Goal: Task Accomplishment & Management: Use online tool/utility

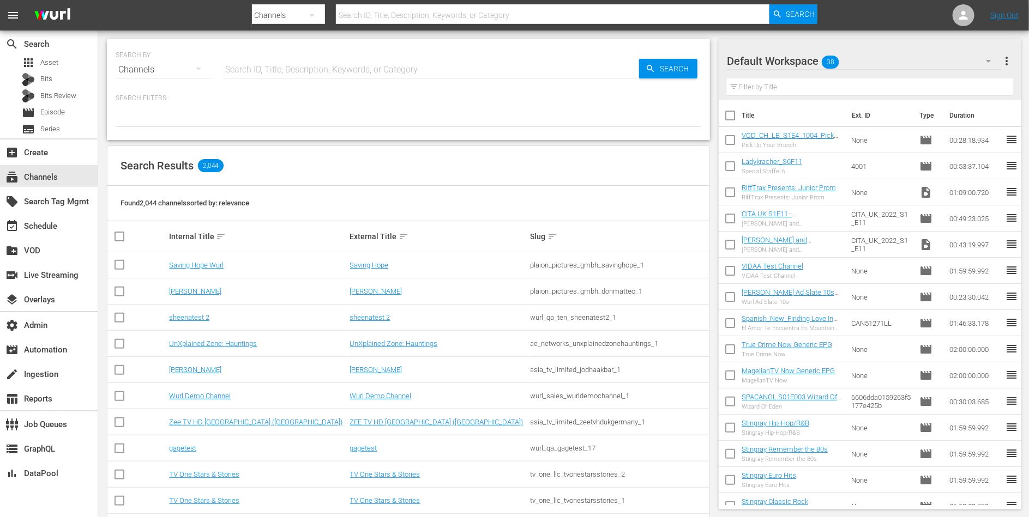
click at [339, 69] on input "text" at bounding box center [430, 70] width 416 height 26
type input "fifa"
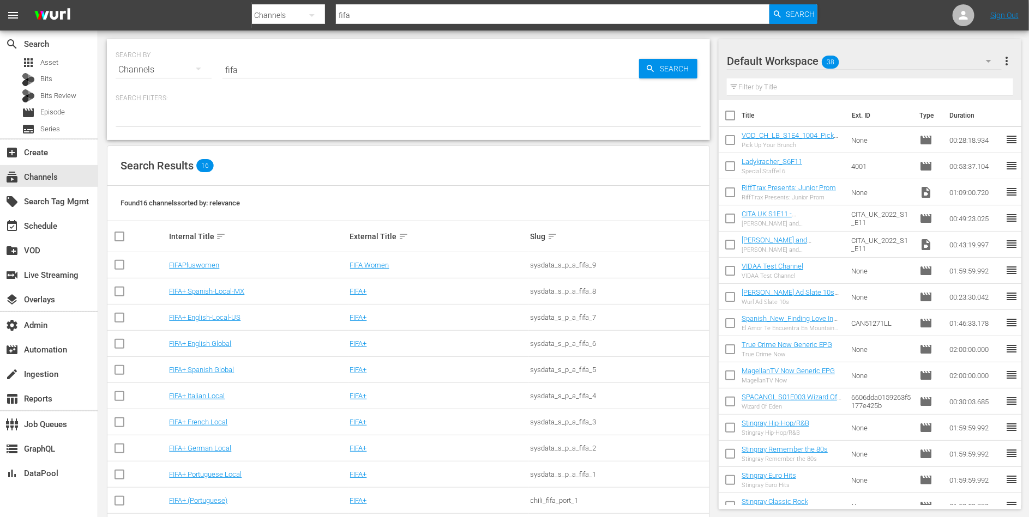
click at [208, 269] on td "FIFAPluswomen" at bounding box center [257, 265] width 180 height 26
click at [208, 267] on link "FIFAPluswomen" at bounding box center [194, 265] width 50 height 8
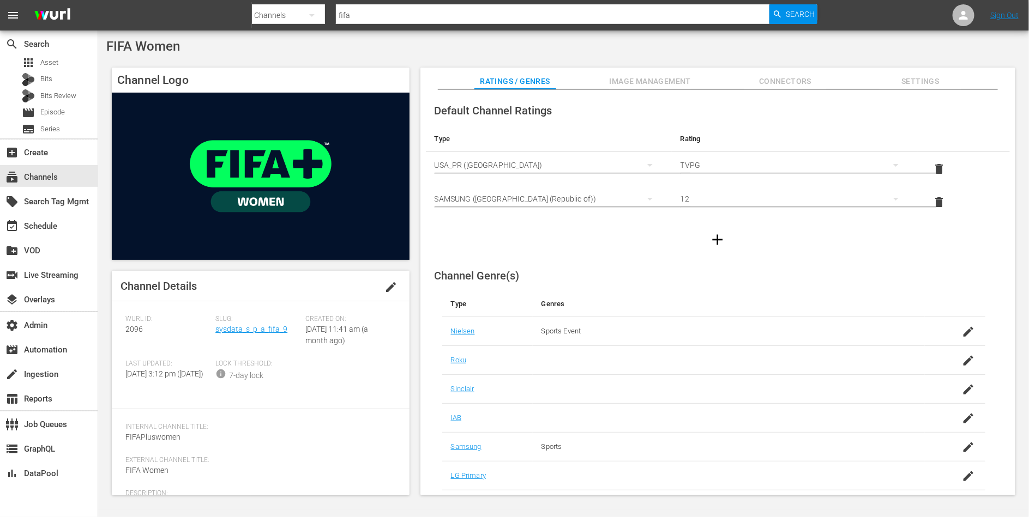
scroll to position [84, 0]
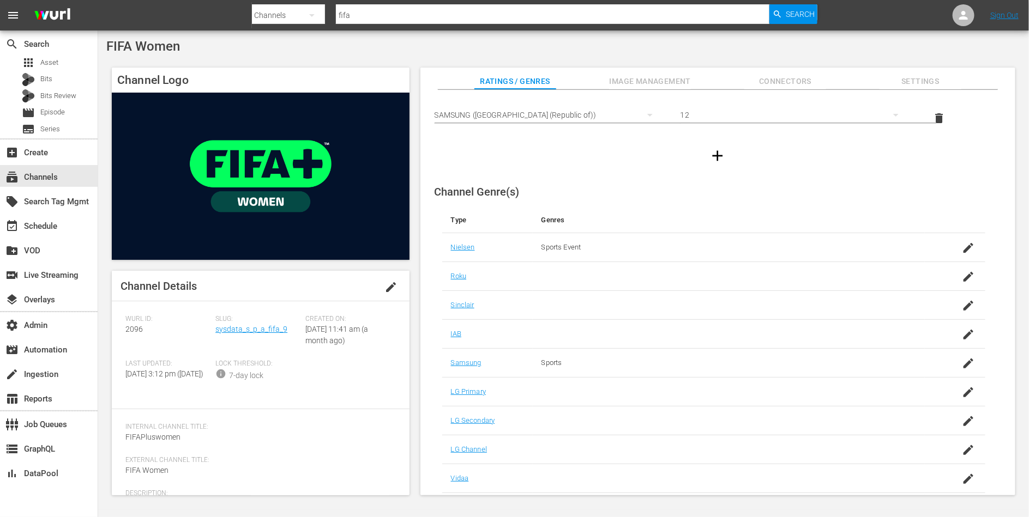
click at [630, 75] on span "Image Management" at bounding box center [650, 82] width 82 height 14
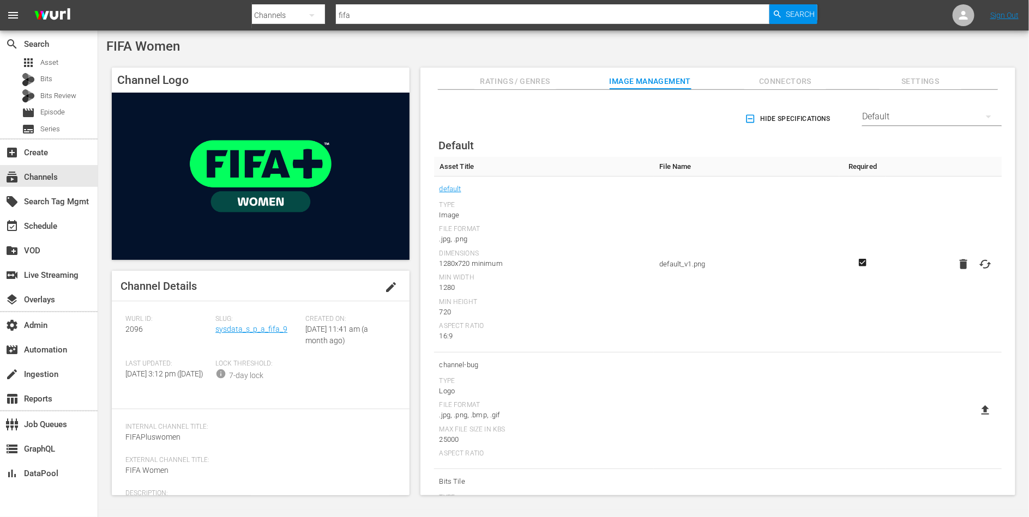
click at [796, 73] on button "Connectors" at bounding box center [785, 79] width 82 height 22
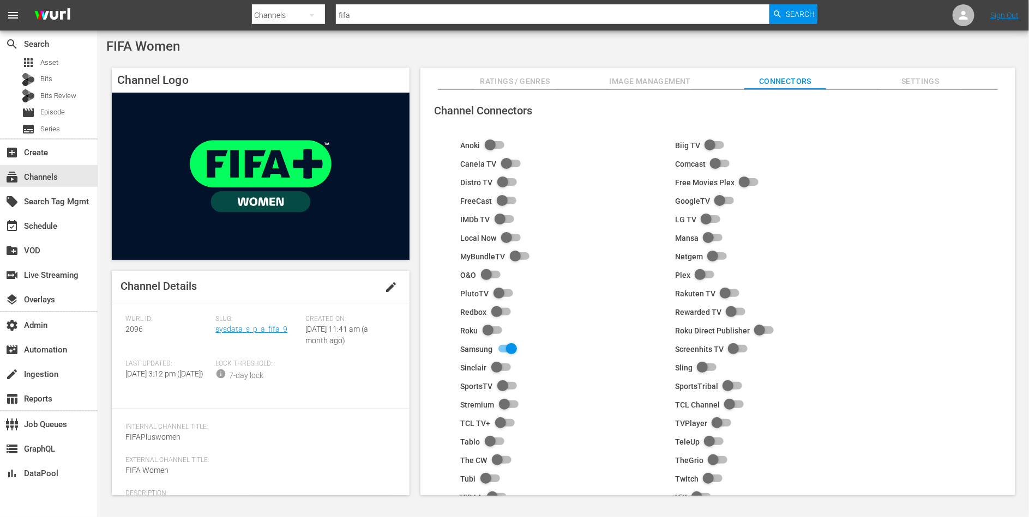
click at [912, 80] on span "Settings" at bounding box center [920, 82] width 82 height 14
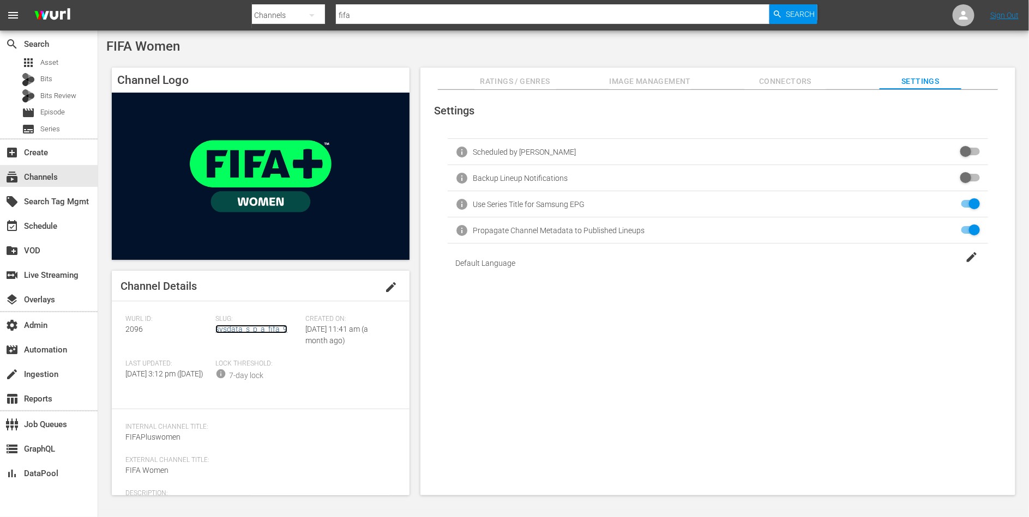
click at [259, 328] on link "sysdata_s_p_a_fifa_9" at bounding box center [251, 329] width 72 height 9
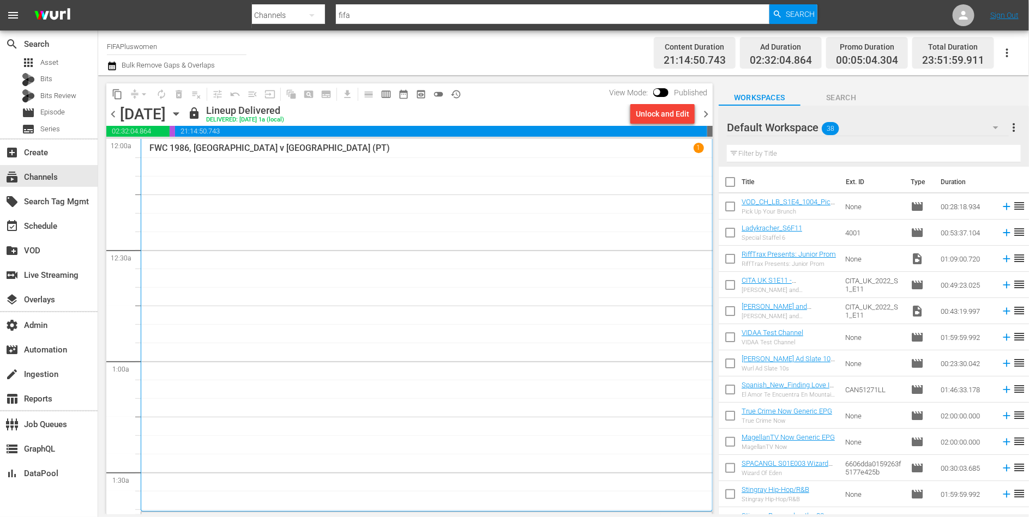
click at [239, 269] on div "FWC 1986, Argentina v Germany (PT) 1" at bounding box center [426, 325] width 554 height 365
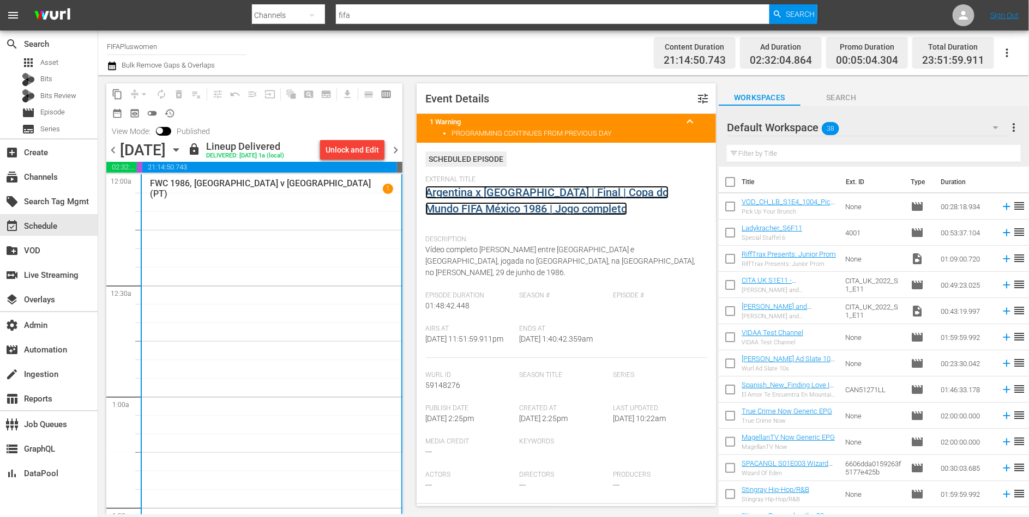
click at [456, 195] on link "Argentina x Alemanha | Final | Copa do Mundo FIFA México 1986 | Jogo completo" at bounding box center [546, 200] width 243 height 29
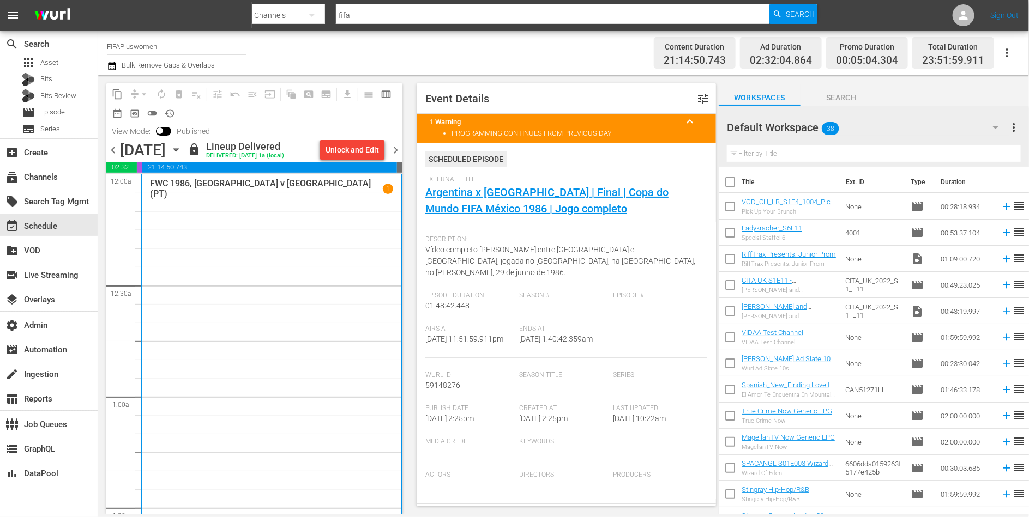
click at [307, 115] on div "content_copy compress arrow_drop_down autorenew_outlined delete_forever_outline…" at bounding box center [254, 102] width 296 height 39
click at [136, 114] on span "preview_outlined" at bounding box center [134, 113] width 11 height 11
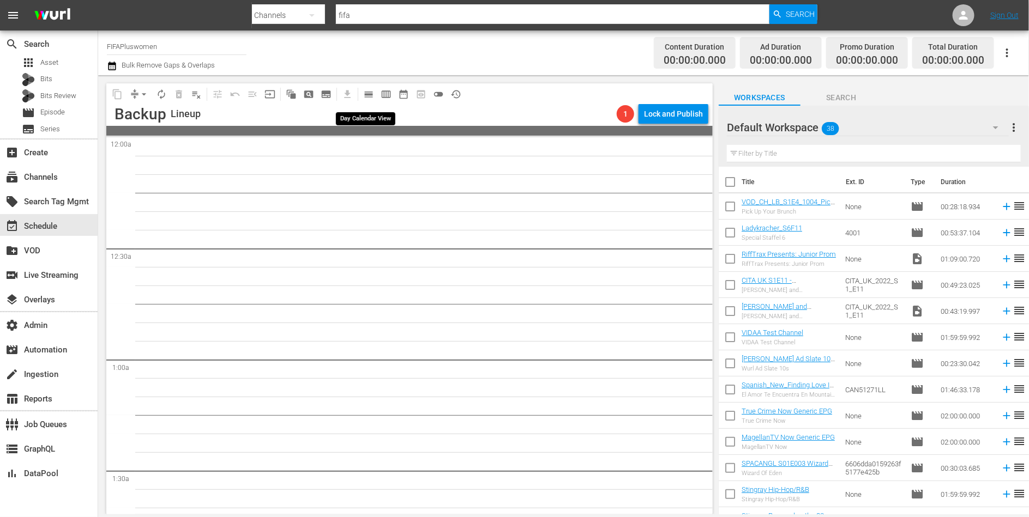
click at [366, 94] on span "calendar_view_day_outlined" at bounding box center [368, 94] width 11 height 11
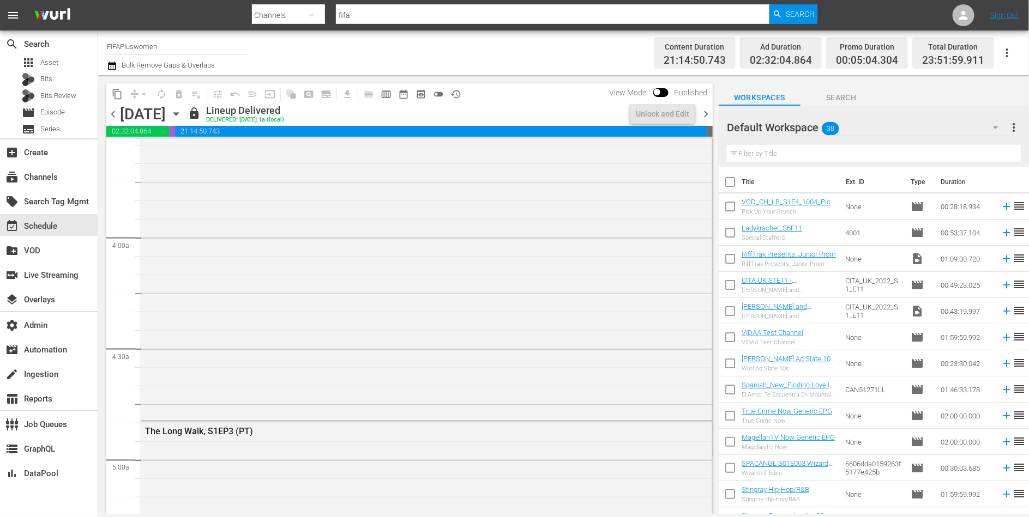
scroll to position [1023, 0]
click at [333, 256] on div "The Long Walk, S1EP3 (PT)" at bounding box center [426, 304] width 571 height 229
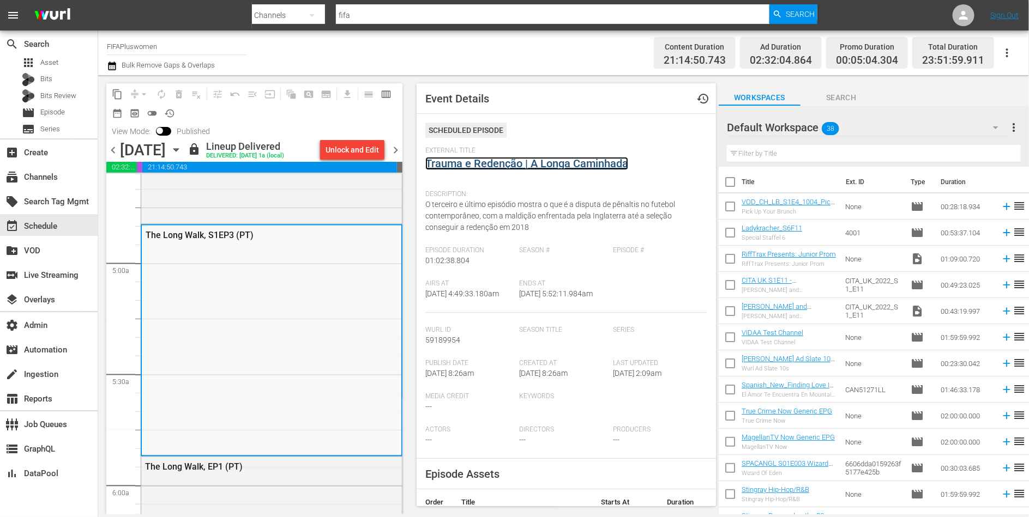
click at [467, 164] on link "Trauma e Redenção | A Longa Caminhada" at bounding box center [526, 163] width 203 height 13
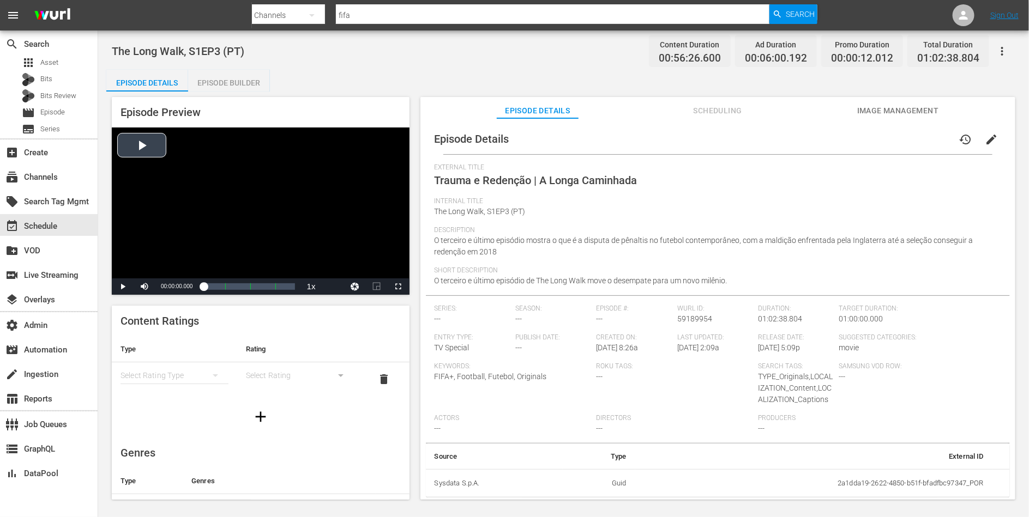
click at [165, 178] on div "Video Player" at bounding box center [261, 203] width 298 height 151
click at [235, 286] on div "Loaded : 0.18% 00:22:07.960 Trauma e Redenção | A Longa Caminhada (2/4) 00:00:0…" at bounding box center [248, 286] width 91 height 11
click at [123, 287] on span "Video Player" at bounding box center [123, 287] width 0 height 0
click at [61, 220] on div "event_available Schedule" at bounding box center [30, 225] width 61 height 10
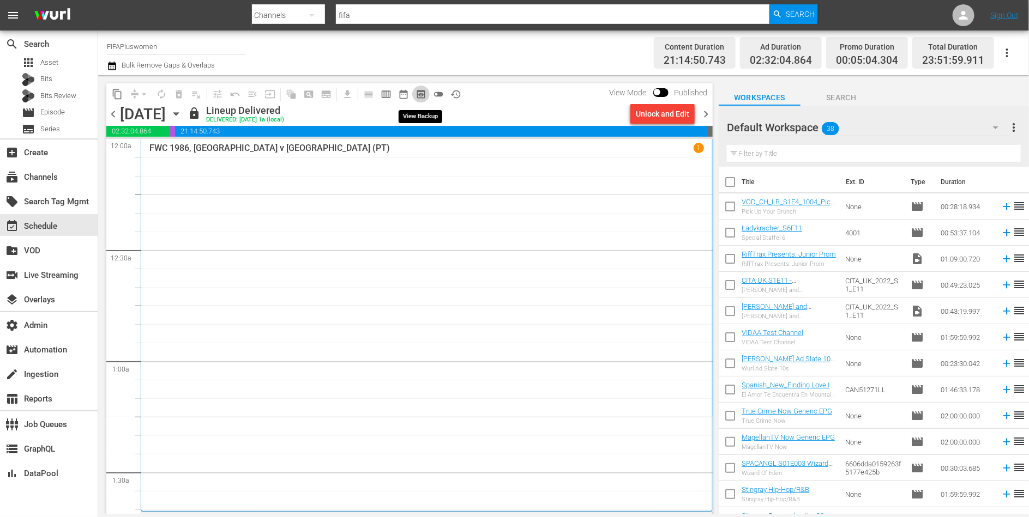
click at [420, 92] on span "preview_outlined" at bounding box center [420, 94] width 11 height 11
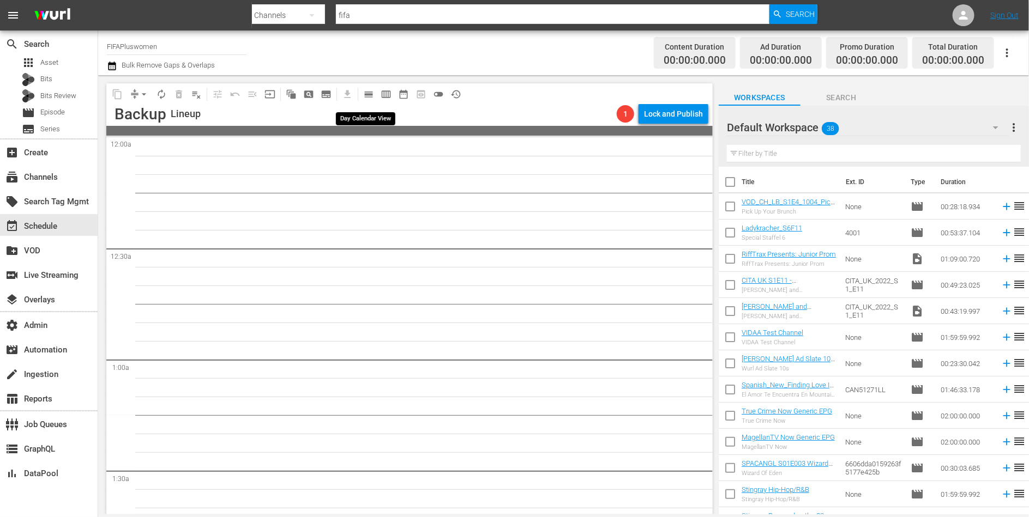
click at [371, 92] on span "calendar_view_day_outlined" at bounding box center [368, 94] width 11 height 11
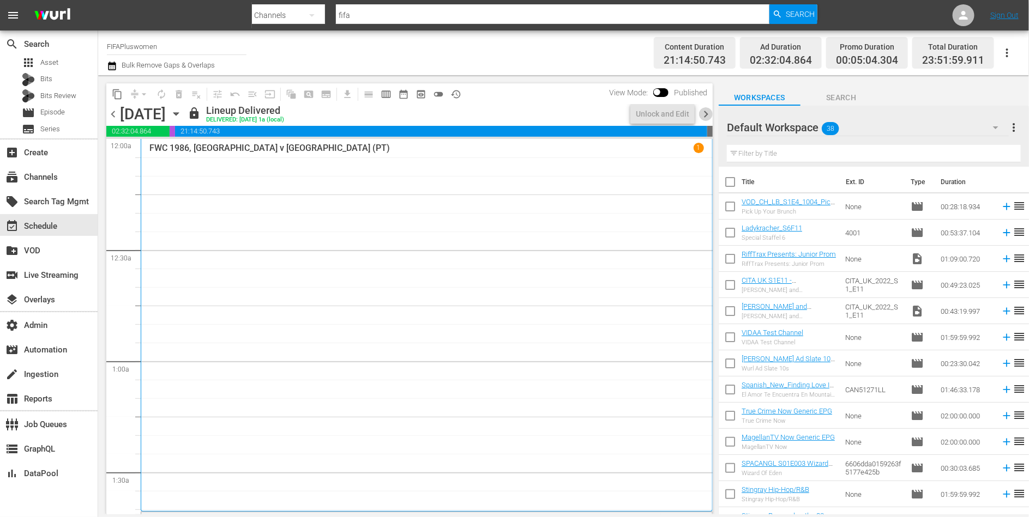
click at [708, 113] on span "chevron_right" at bounding box center [706, 114] width 14 height 14
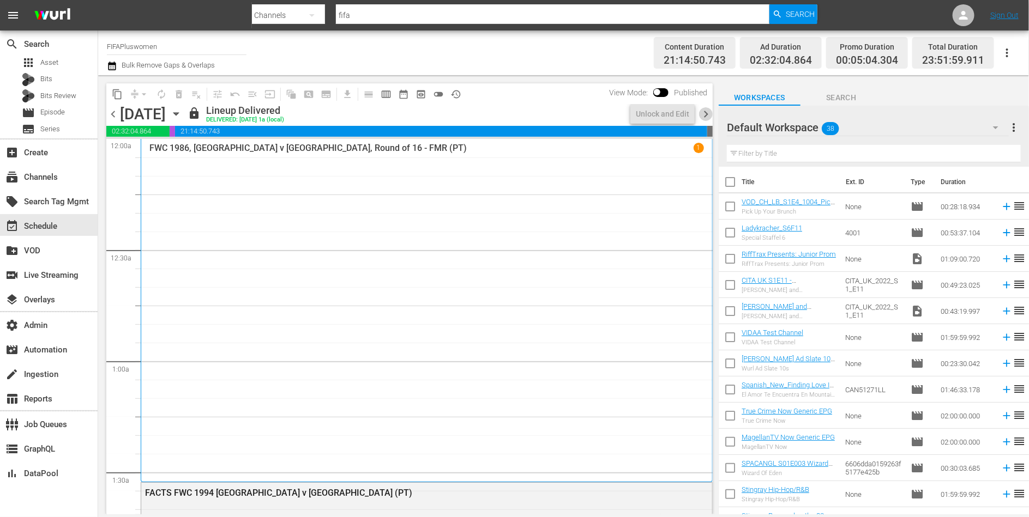
click at [708, 113] on span "chevron_right" at bounding box center [706, 114] width 14 height 14
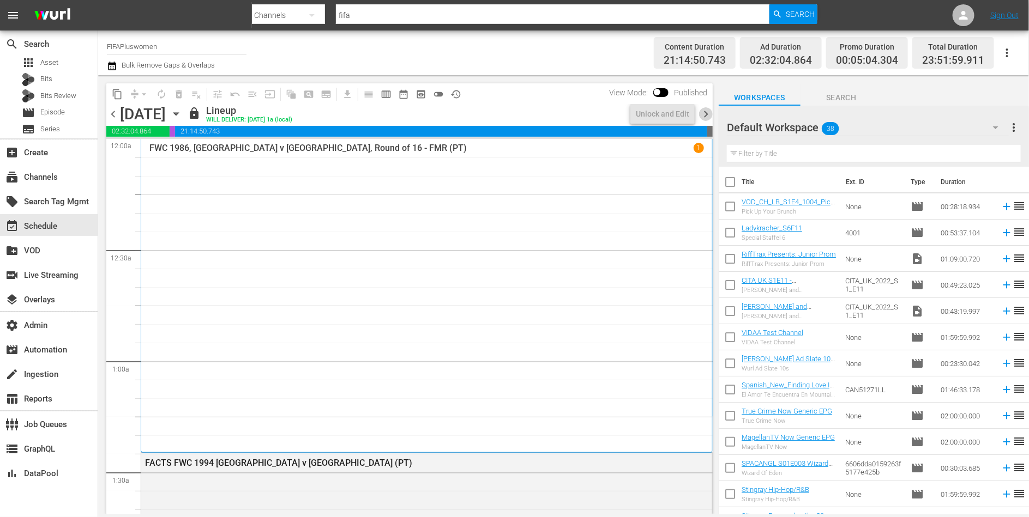
click at [708, 113] on span "chevron_right" at bounding box center [706, 114] width 14 height 14
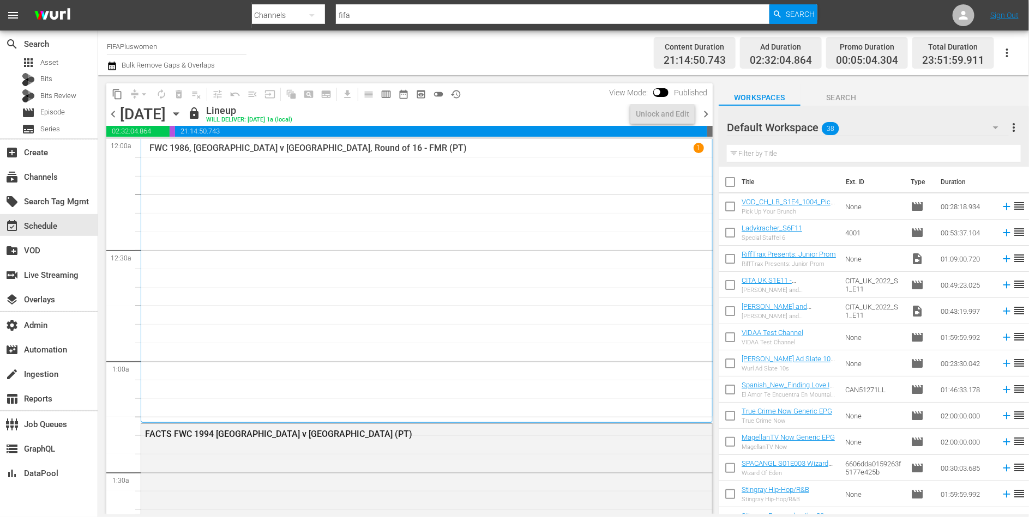
click at [708, 113] on span "chevron_right" at bounding box center [706, 114] width 14 height 14
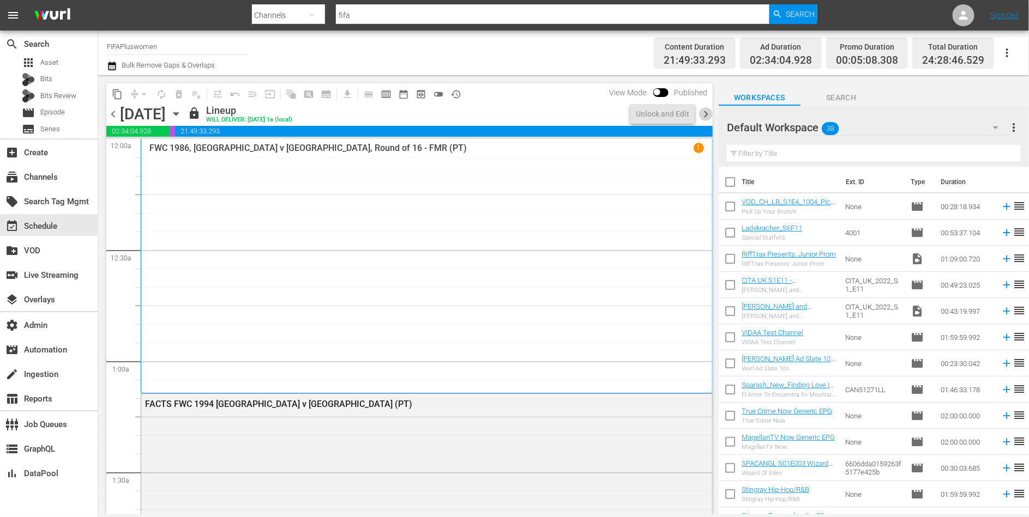
click at [708, 113] on span "chevron_right" at bounding box center [706, 114] width 14 height 14
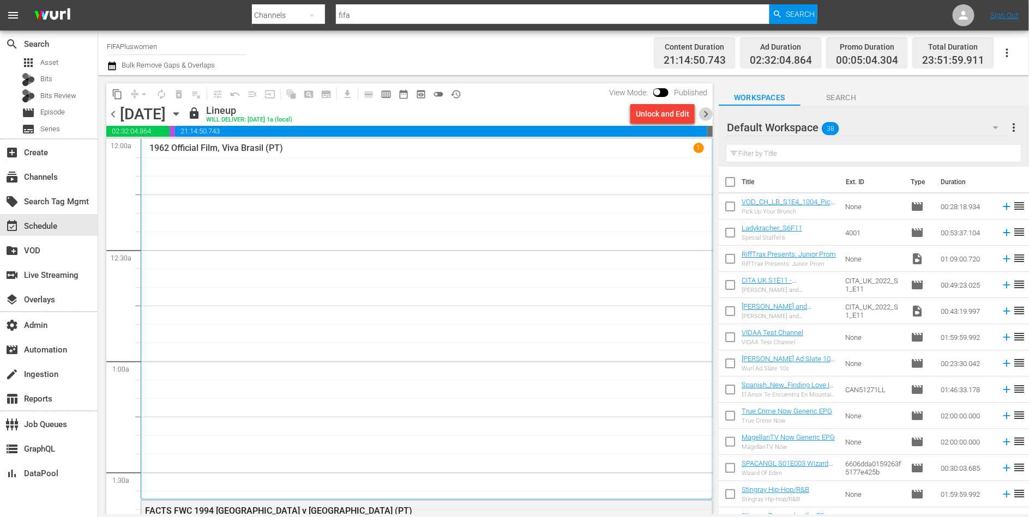
click at [708, 113] on span "chevron_right" at bounding box center [706, 114] width 14 height 14
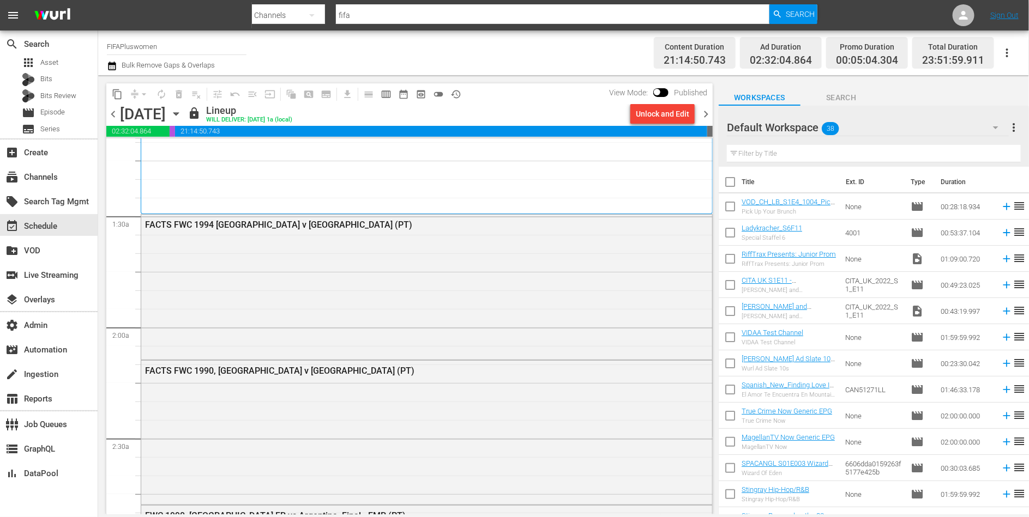
scroll to position [298, 0]
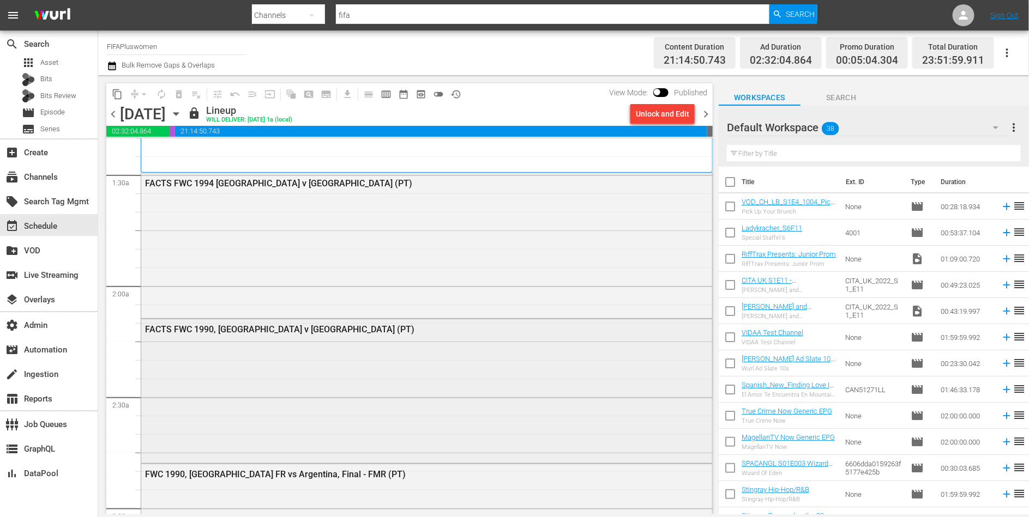
click at [446, 411] on div "FACTS FWC 1990, Germany v Argentina (PT)" at bounding box center [426, 390] width 571 height 142
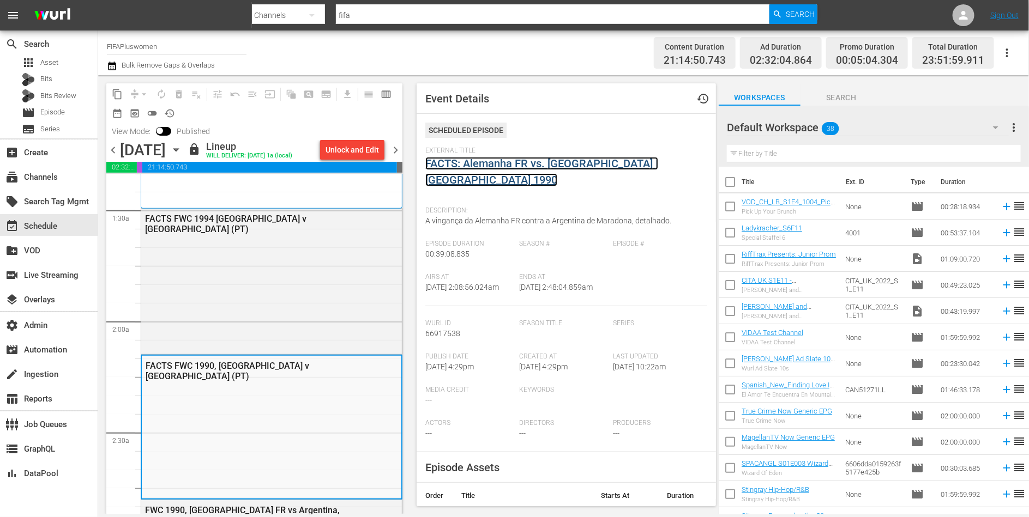
click at [474, 167] on link "FACTS: Alemanha FR vs. Argentina | Itália 1990" at bounding box center [541, 171] width 233 height 29
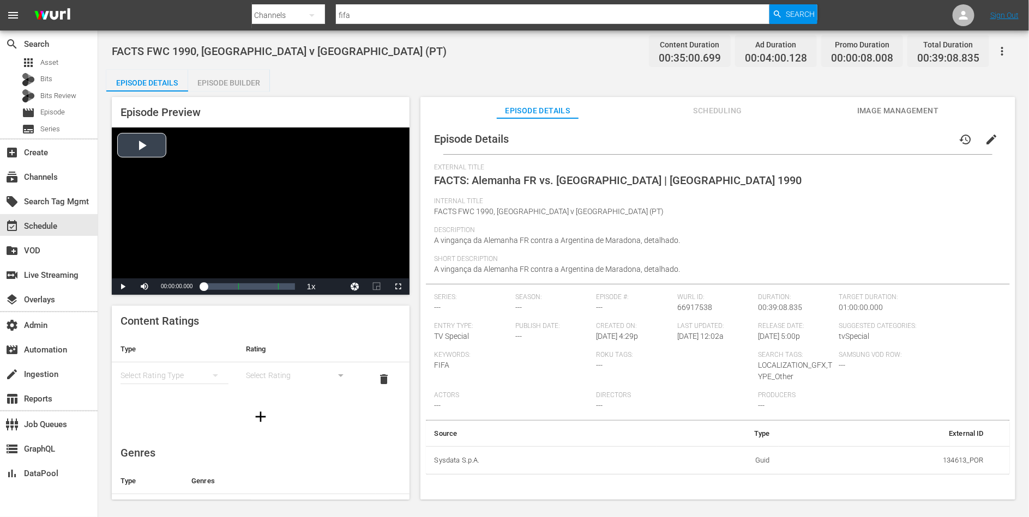
click at [244, 190] on div "Video Player" at bounding box center [261, 203] width 298 height 151
click at [257, 288] on div "00:22:58.358 FACTS: Alemanha FR vs. Argentina | Itália 1990 (2/3)" at bounding box center [257, 286] width 1 height 11
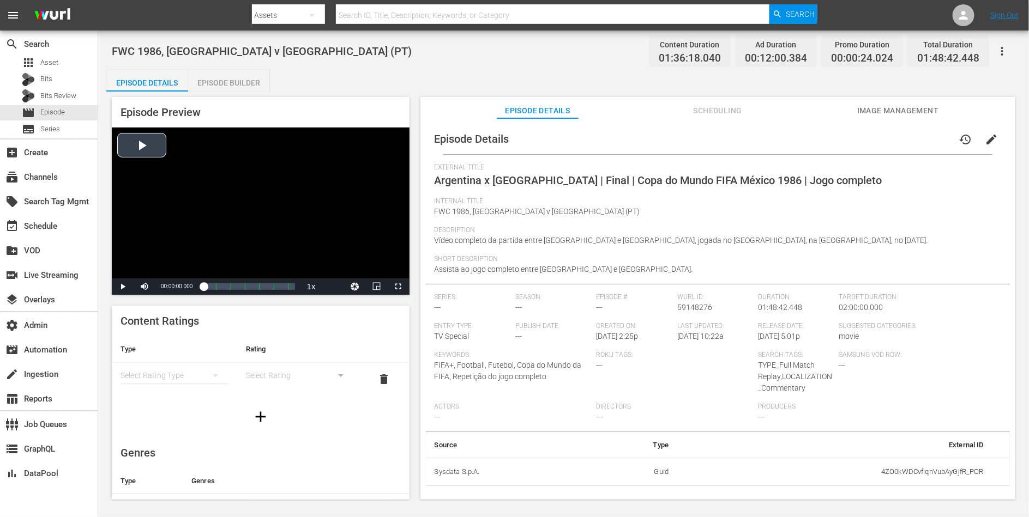
click at [285, 200] on div "Video Player" at bounding box center [261, 203] width 298 height 151
click at [246, 281] on div "Loaded : 0.31% 00:54:40.752 Argentina x Alemanha | Final | Copa do Mundo FIFA M…" at bounding box center [248, 286] width 91 height 11
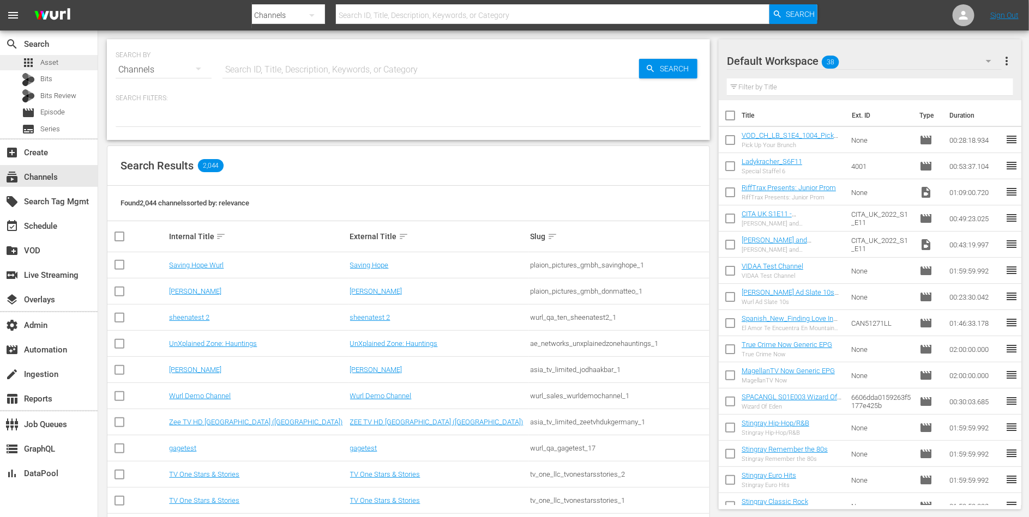
click at [65, 55] on div "apps Asset" at bounding box center [49, 62] width 98 height 15
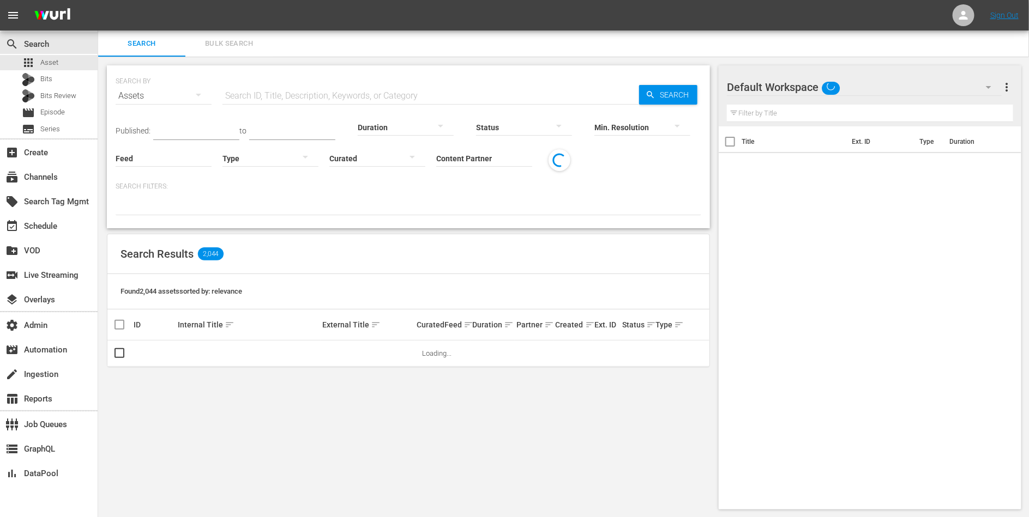
click at [238, 51] on button "Bulk Search" at bounding box center [228, 44] width 87 height 26
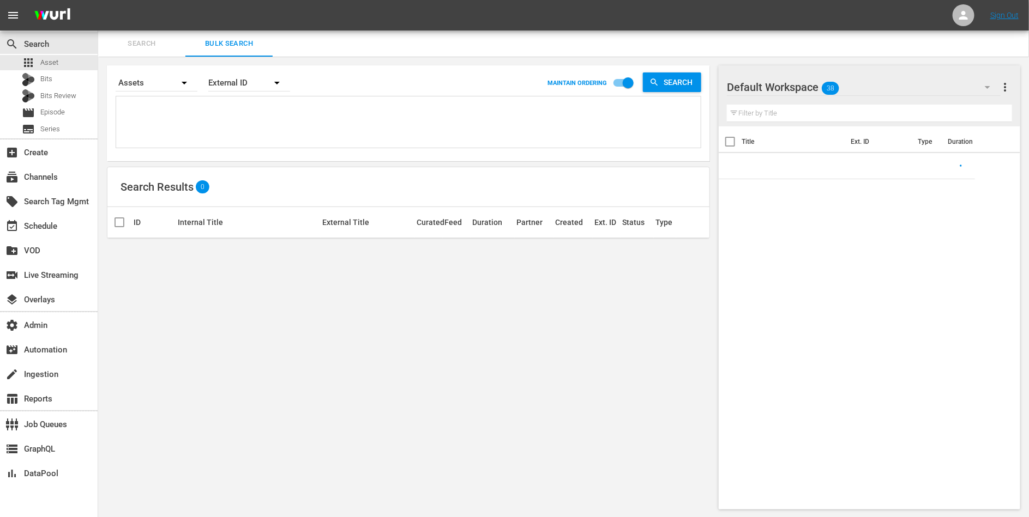
click at [239, 105] on textarea at bounding box center [410, 124] width 582 height 50
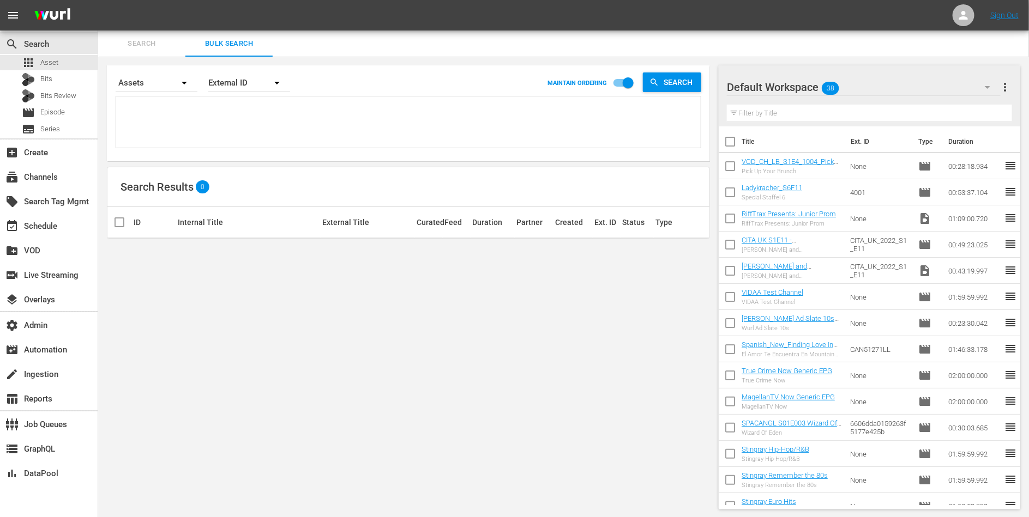
paste textarea "1000000048492 1000000048493 1000000048494 1000000048495 1000000048496 100000004…"
type textarea "1000000048492 1000000048493 1000000048494 1000000048495 1000000048496 100000004…"
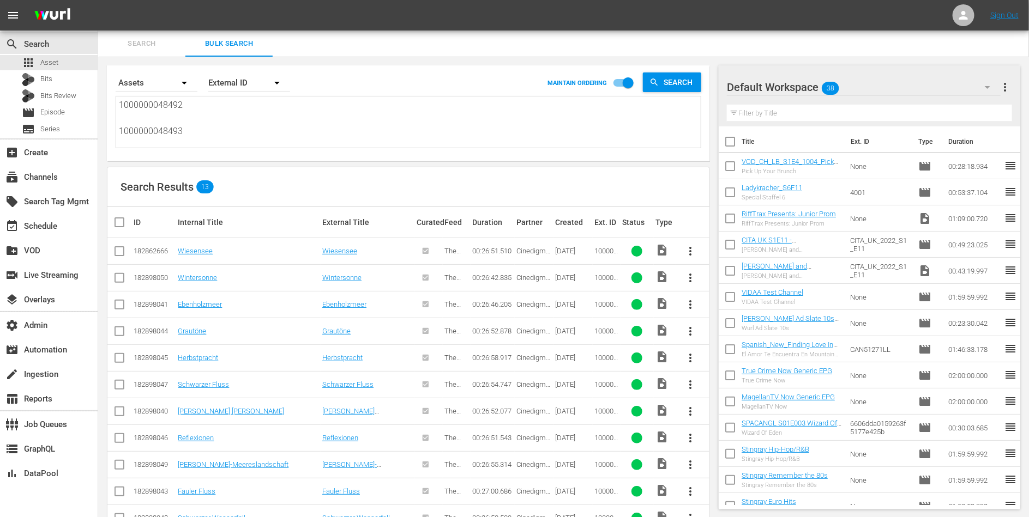
scroll to position [84, 0]
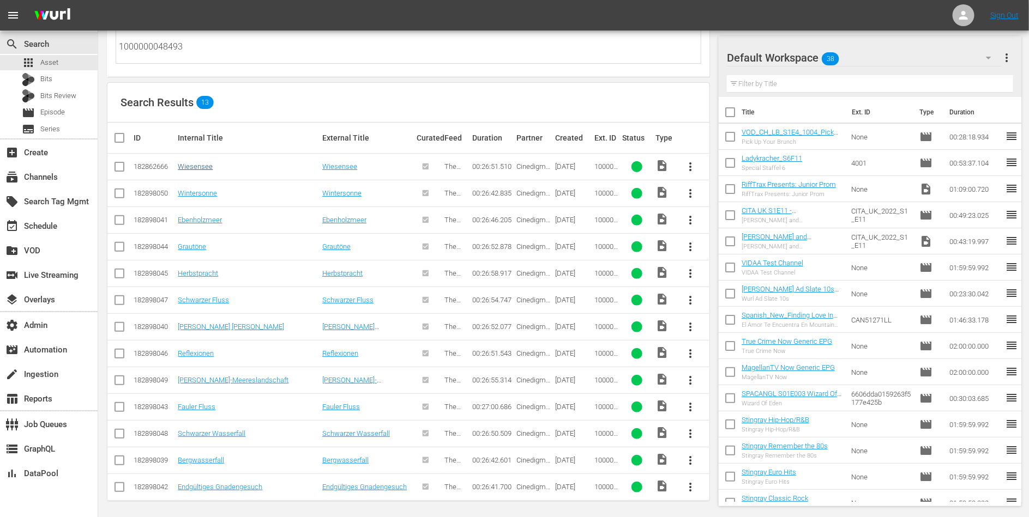
type textarea "1000000048492 1000000048493 1000000048494 1000000048495 1000000048496 100000004…"
click at [198, 164] on link "Wiesensee" at bounding box center [195, 166] width 35 height 8
click at [198, 194] on link "Wintersonne" at bounding box center [197, 193] width 39 height 8
click at [197, 219] on link "Ebenholzmeer" at bounding box center [200, 220] width 44 height 8
click at [192, 243] on link "Grautöne" at bounding box center [192, 247] width 28 height 8
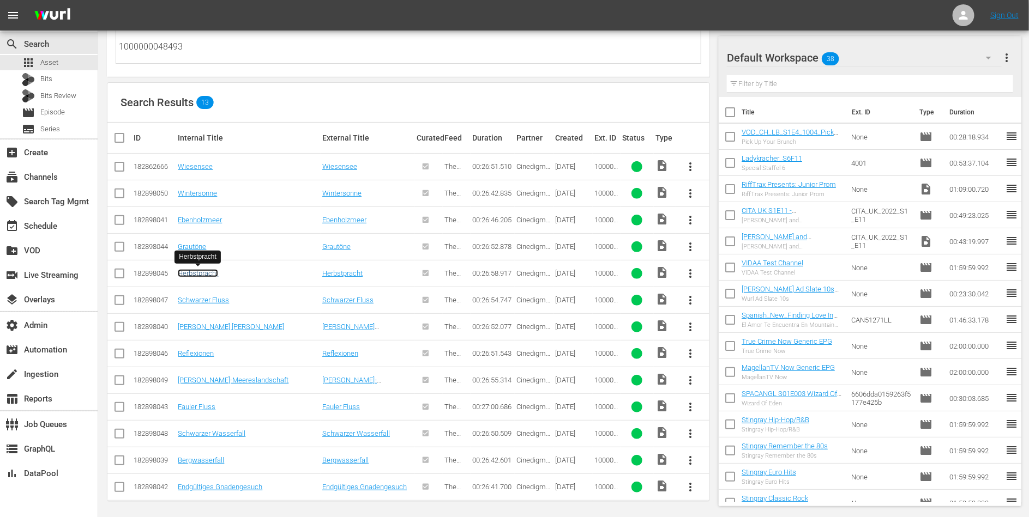
click at [192, 269] on link "Herbstpracht" at bounding box center [198, 273] width 40 height 8
click at [190, 297] on link "Schwarzer Fluss" at bounding box center [203, 300] width 51 height 8
click at [190, 323] on link "Brauner Berg" at bounding box center [231, 327] width 106 height 8
click at [190, 349] on link "Reflexionen" at bounding box center [196, 353] width 36 height 8
click at [190, 377] on link "Schwarz-Weiß-Meereslandschaft" at bounding box center [233, 380] width 111 height 8
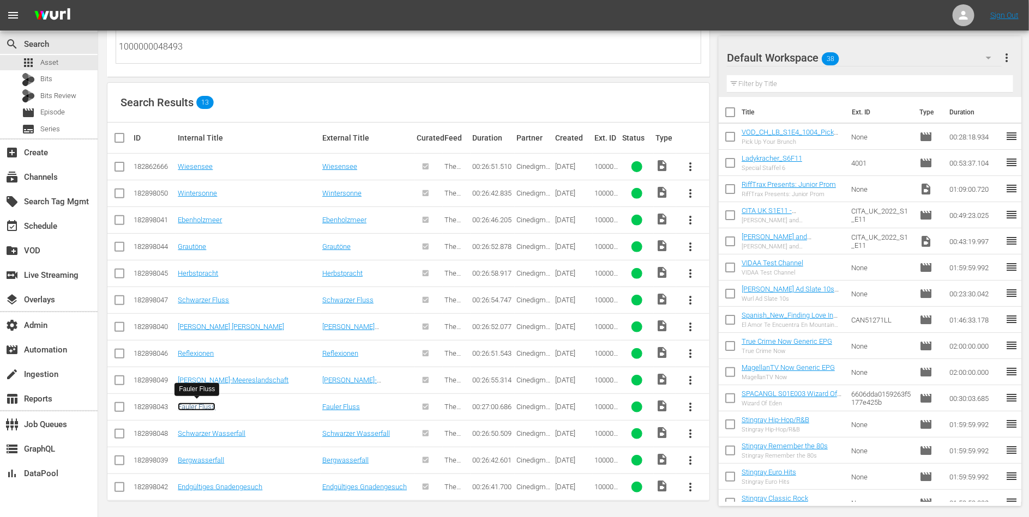
click at [190, 403] on link "Fauler Fluss" at bounding box center [197, 407] width 38 height 8
click at [192, 430] on link "Schwarzer Wasserfall" at bounding box center [212, 434] width 68 height 8
click at [192, 456] on link "Bergwasserfall" at bounding box center [201, 460] width 46 height 8
click at [196, 483] on link "Endgültiges Gnadengesuch" at bounding box center [220, 487] width 84 height 8
click at [201, 162] on link "Wiesensee" at bounding box center [195, 166] width 35 height 8
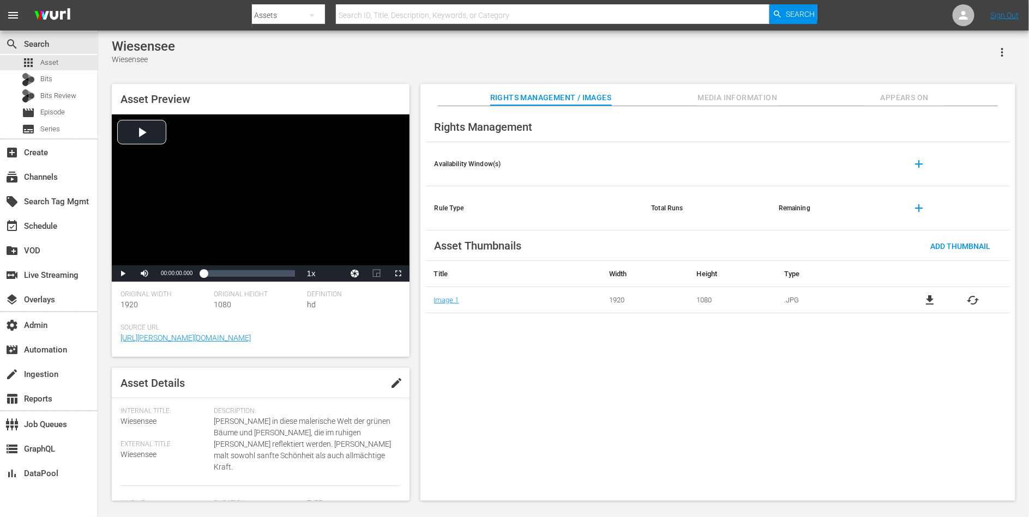
click at [874, 98] on span "Appears On" at bounding box center [904, 98] width 82 height 14
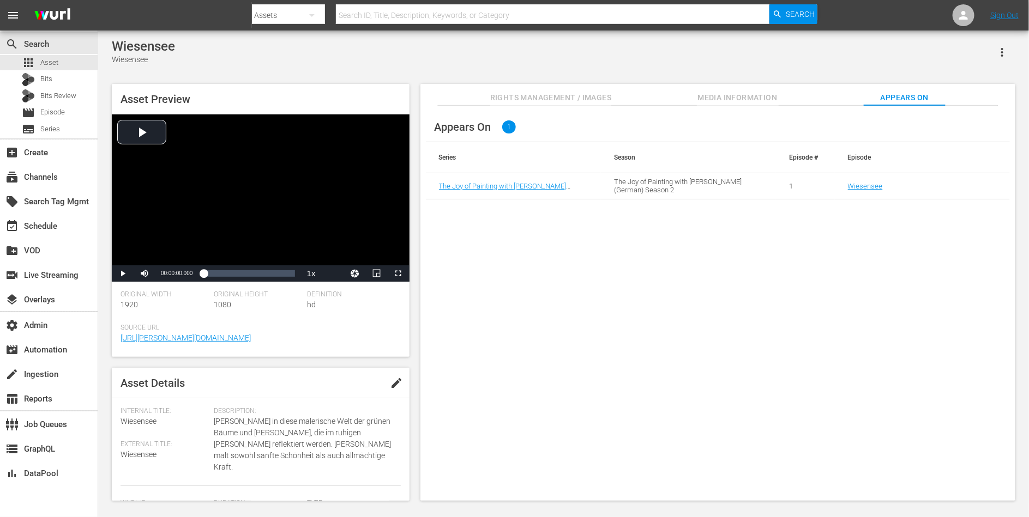
click at [861, 180] on td "Wiesensee" at bounding box center [922, 186] width 175 height 26
click at [861, 191] on td "Wiesensee" at bounding box center [922, 186] width 175 height 26
click at [862, 185] on link "Wiesensee" at bounding box center [865, 186] width 35 height 8
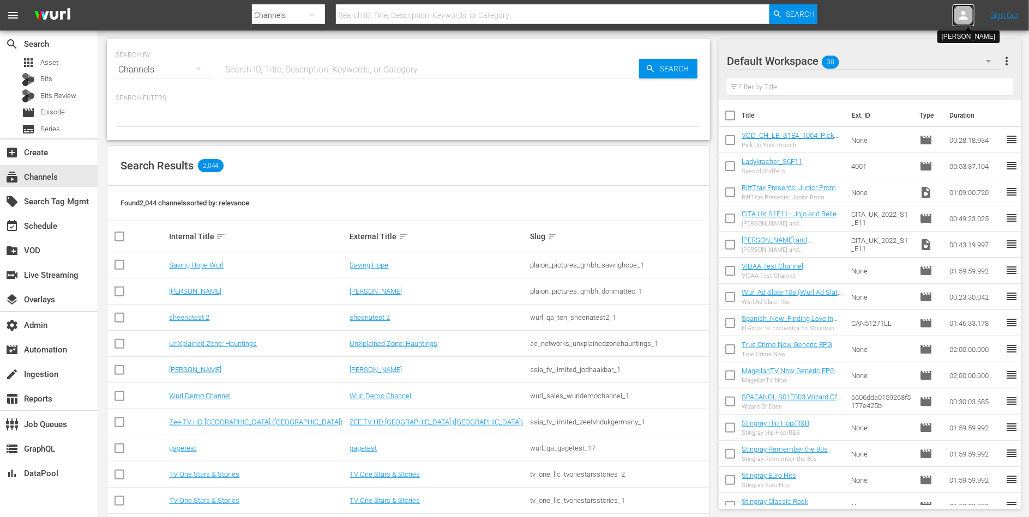
click at [968, 13] on icon at bounding box center [963, 15] width 13 height 13
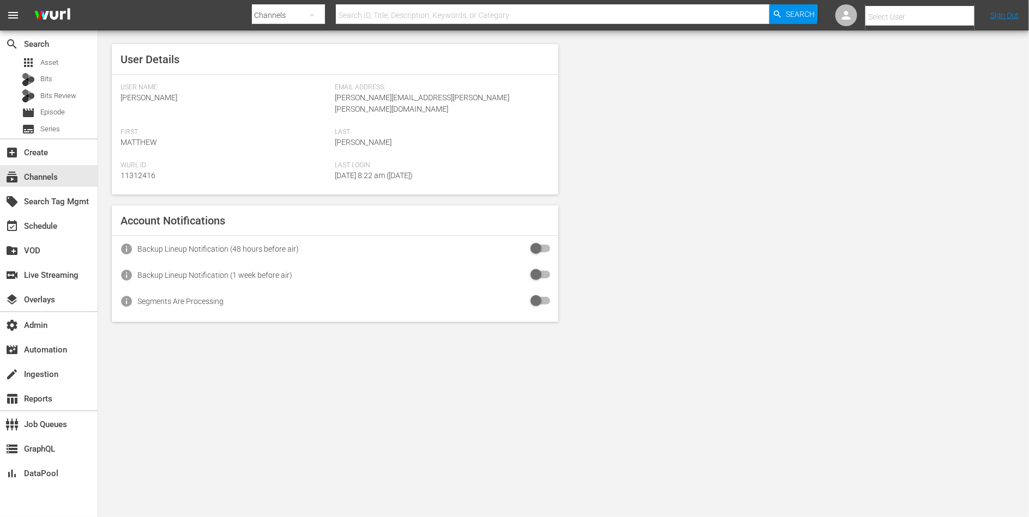
click at [919, 17] on input "text" at bounding box center [935, 17] width 140 height 26
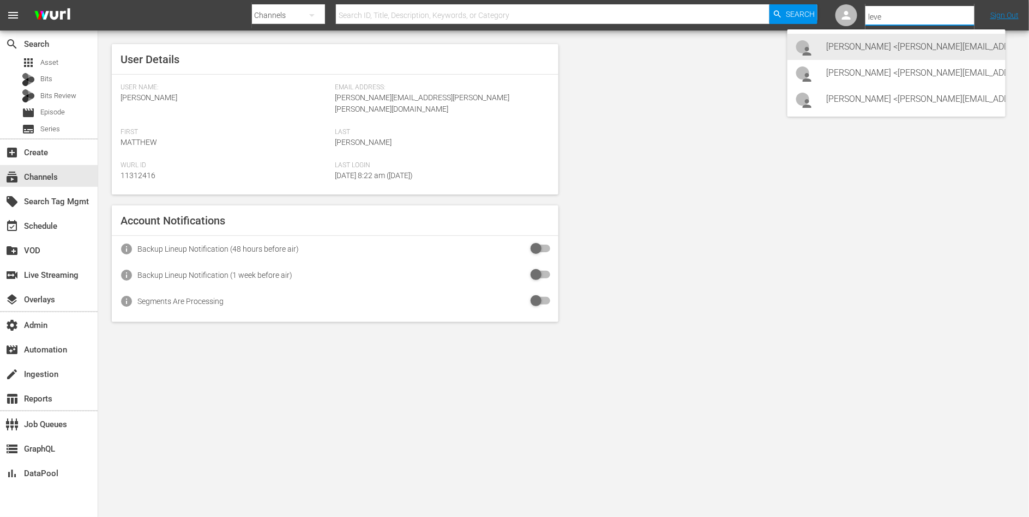
click at [911, 45] on div "Lars Frahm <lars@levelk.dk>" at bounding box center [911, 47] width 170 height 26
type input "Lars Frahm (11314798)"
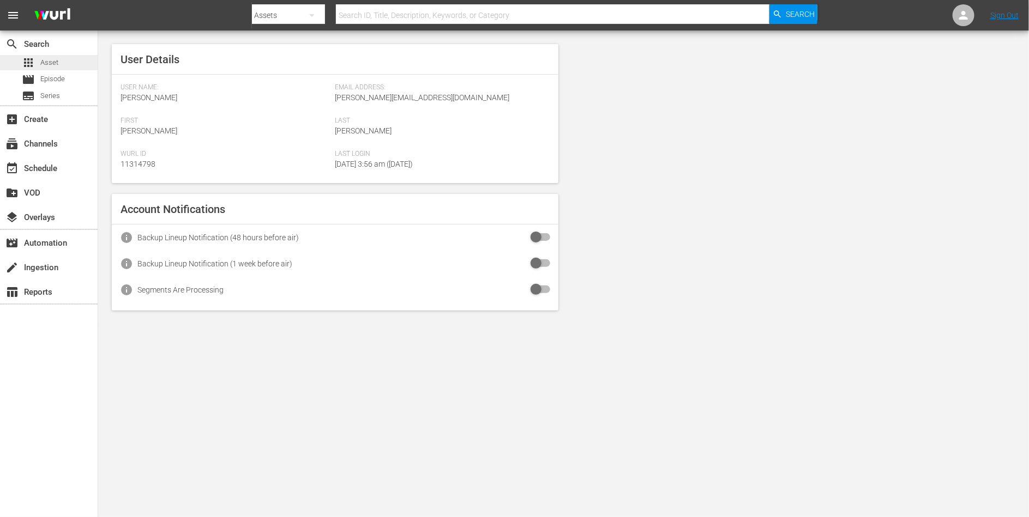
click at [69, 63] on div "apps Asset" at bounding box center [49, 62] width 98 height 15
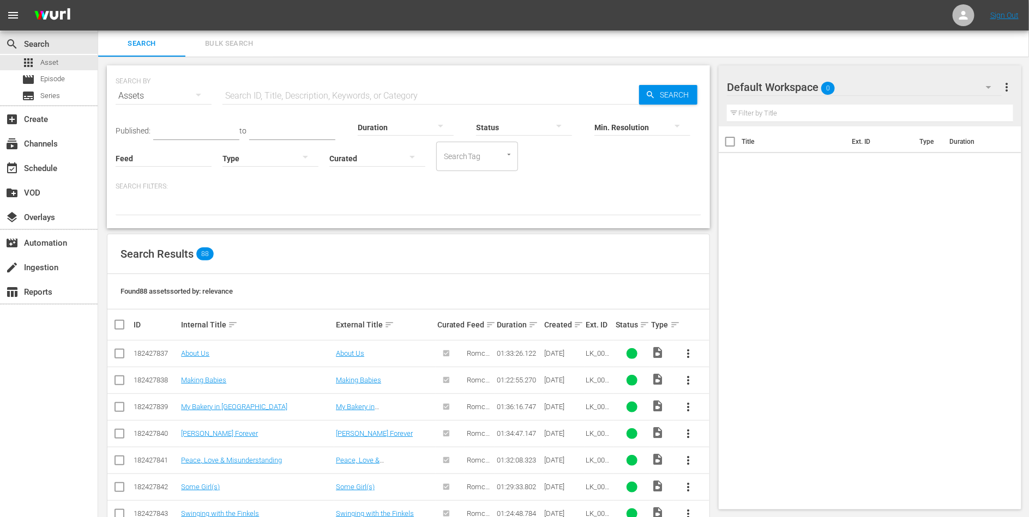
click at [321, 90] on input "text" at bounding box center [430, 96] width 416 height 26
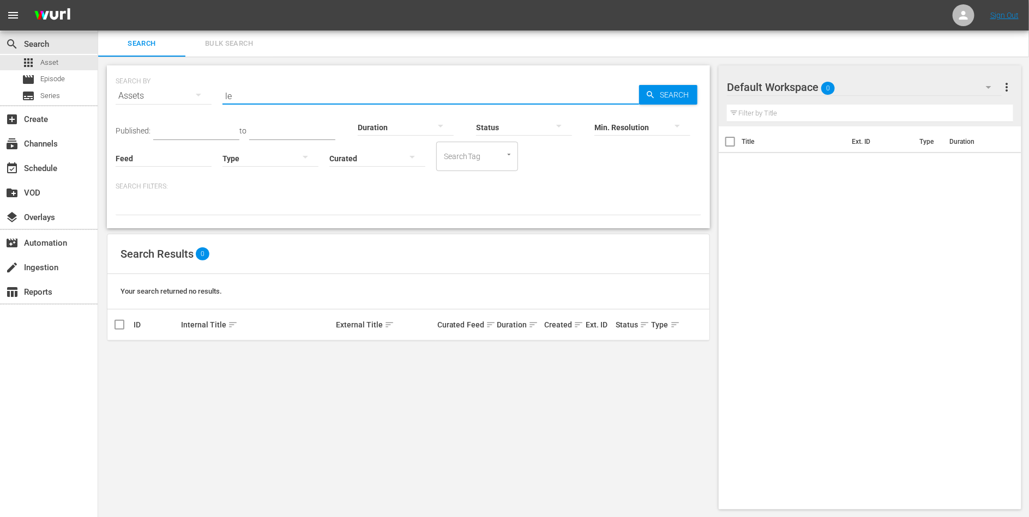
type input "l"
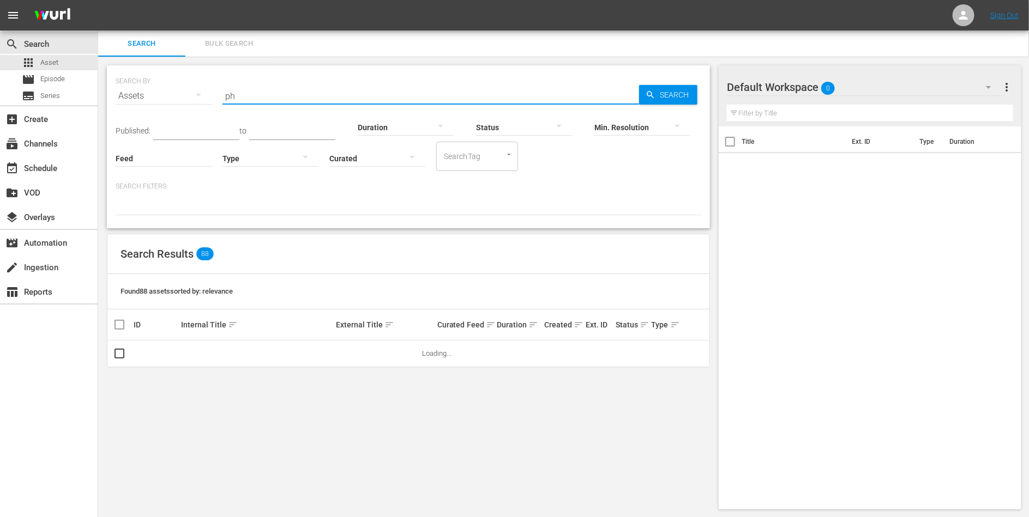
type input "p"
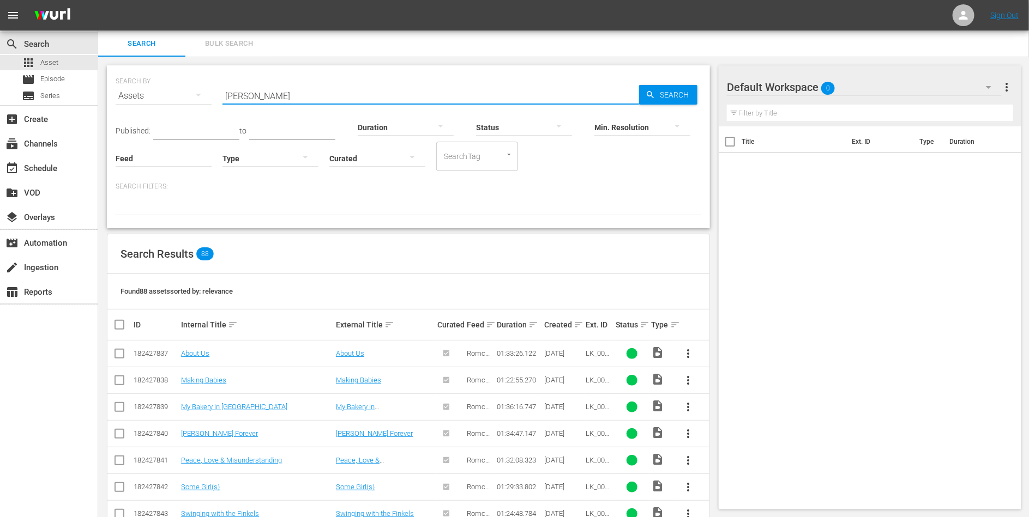
type input "[PERSON_NAME]"
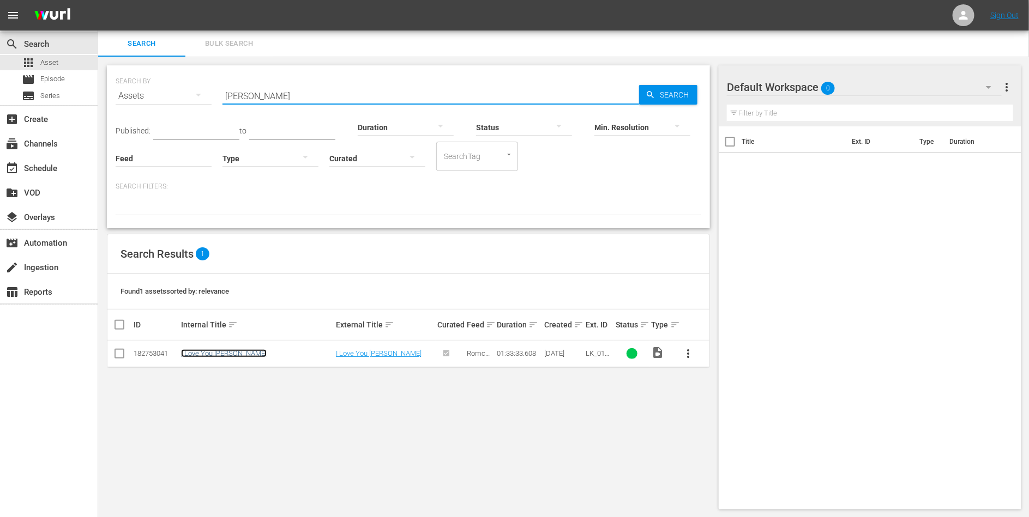
click at [234, 353] on link "I Love You Phillip Morris" at bounding box center [224, 353] width 86 height 8
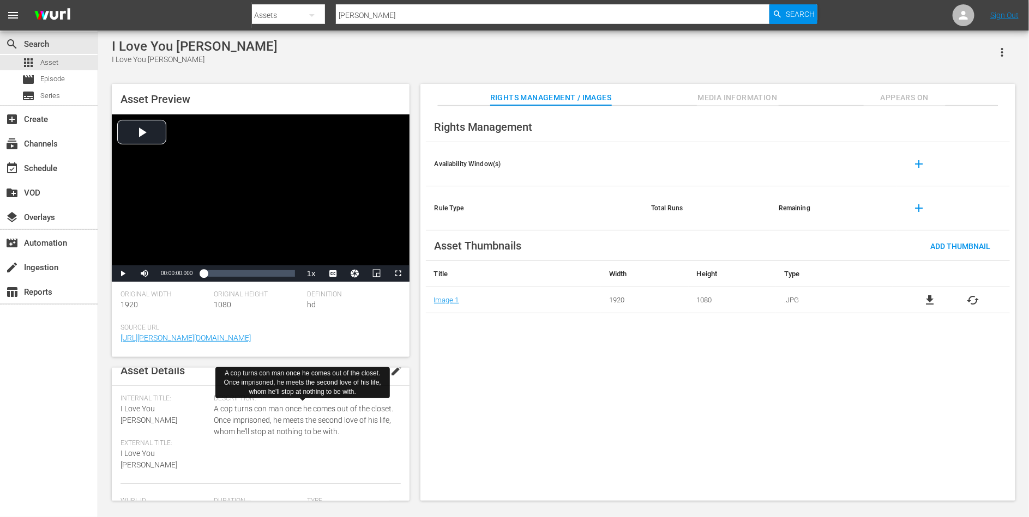
scroll to position [245, 0]
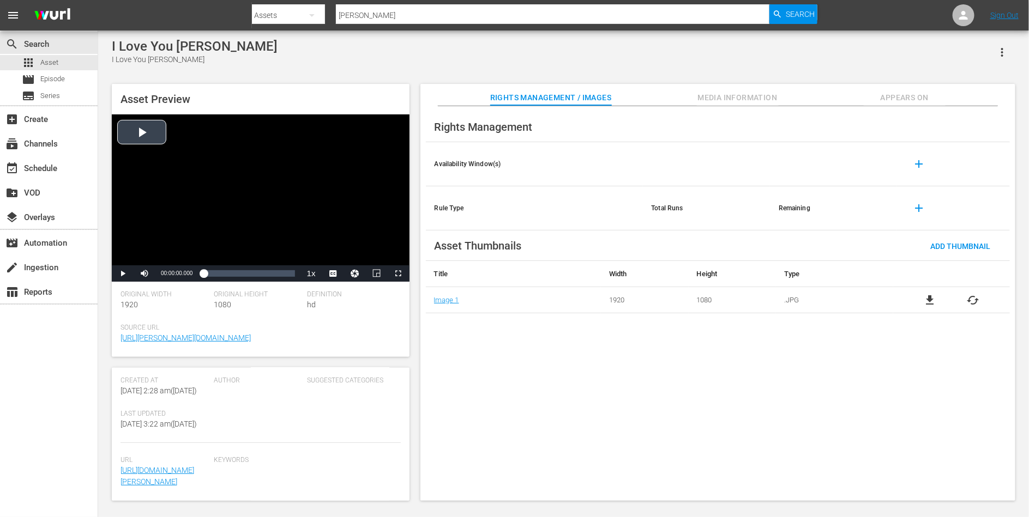
click at [293, 256] on div "Video Player" at bounding box center [261, 189] width 298 height 151
click at [337, 259] on span "dan" at bounding box center [333, 260] width 44 height 8
click at [249, 271] on div "Loaded : 0.43% 00:52:06.140 00:00:01.247" at bounding box center [248, 273] width 91 height 11
click at [268, 278] on div "01:06:40.115" at bounding box center [268, 273] width 1 height 11
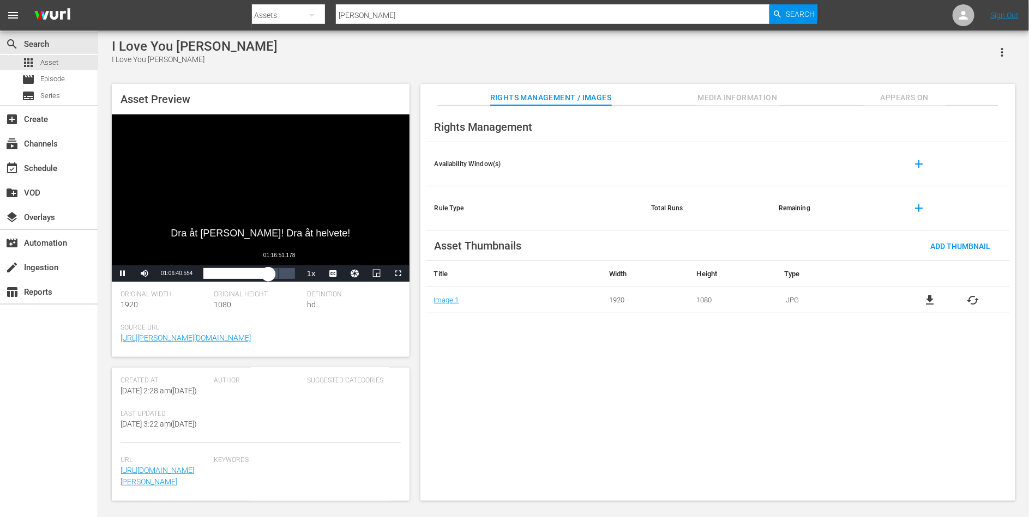
click at [278, 277] on div "Loaded : 71.47% 01:16:51.178 01:06:40.643" at bounding box center [248, 273] width 91 height 11
click at [264, 271] on div "01:02:11.200" at bounding box center [264, 273] width 1 height 11
click at [255, 271] on div "Loaded : 66.65% 00:52:54.361 01:02:11.529" at bounding box center [248, 273] width 91 height 11
click at [242, 271] on div "00:39:46.623" at bounding box center [242, 273] width 1 height 11
click at [228, 271] on div "00:25:12.648" at bounding box center [228, 273] width 1 height 11
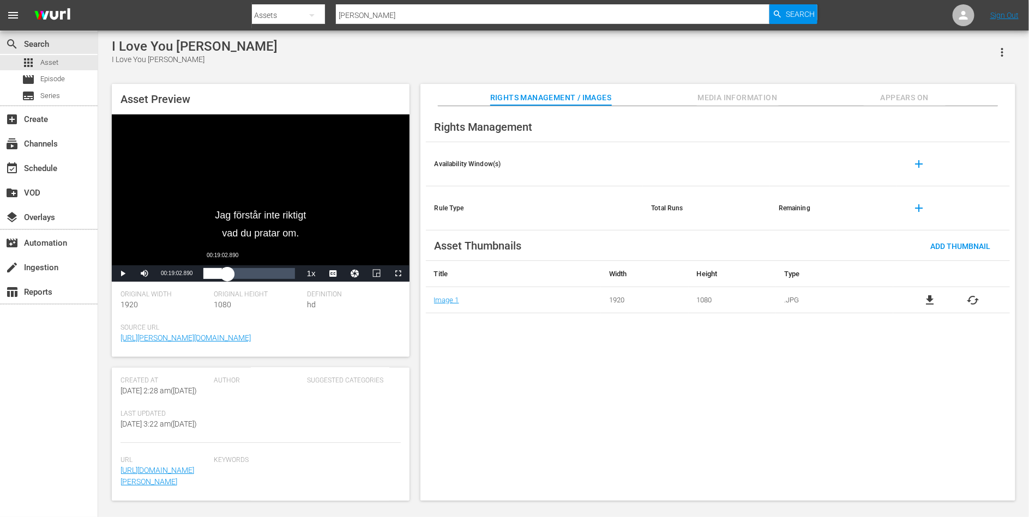
click at [222, 273] on div "00:24:39.720" at bounding box center [215, 273] width 24 height 11
click at [213, 274] on div "00:19:03.256" at bounding box center [208, 273] width 10 height 11
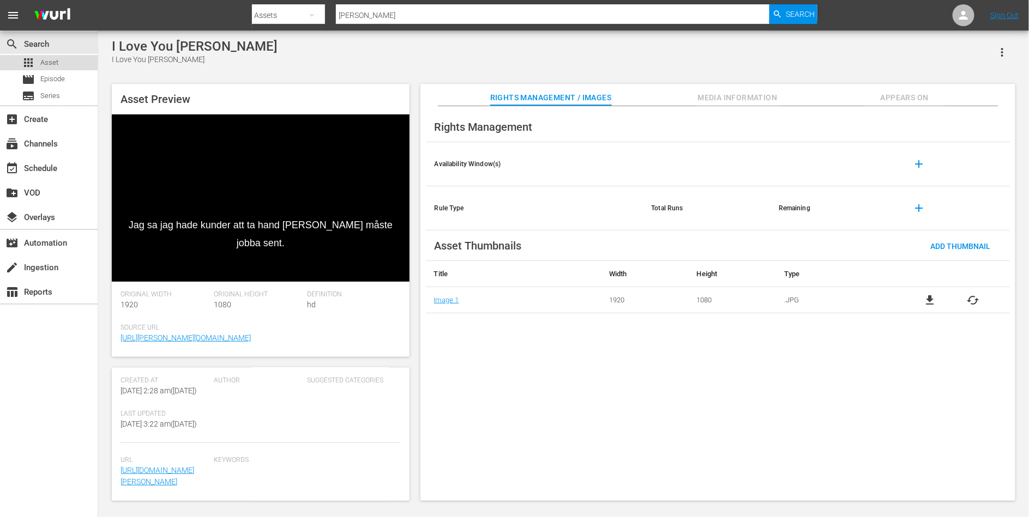
click at [71, 64] on div "apps Asset" at bounding box center [49, 62] width 98 height 15
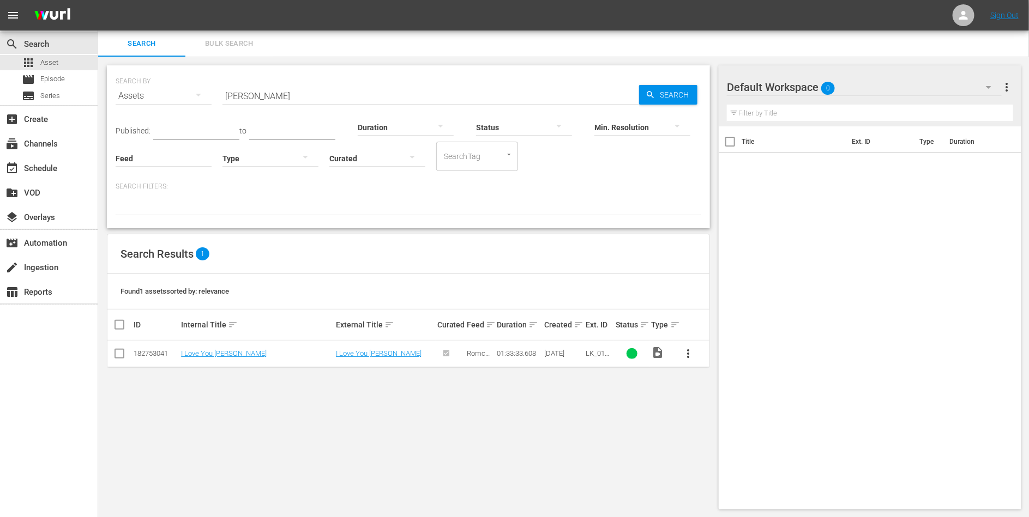
click at [261, 93] on input "morris" at bounding box center [430, 96] width 416 height 26
type input "hong"
click at [243, 354] on link "Already [DATE] in [GEOGRAPHIC_DATA]" at bounding box center [240, 353] width 119 height 8
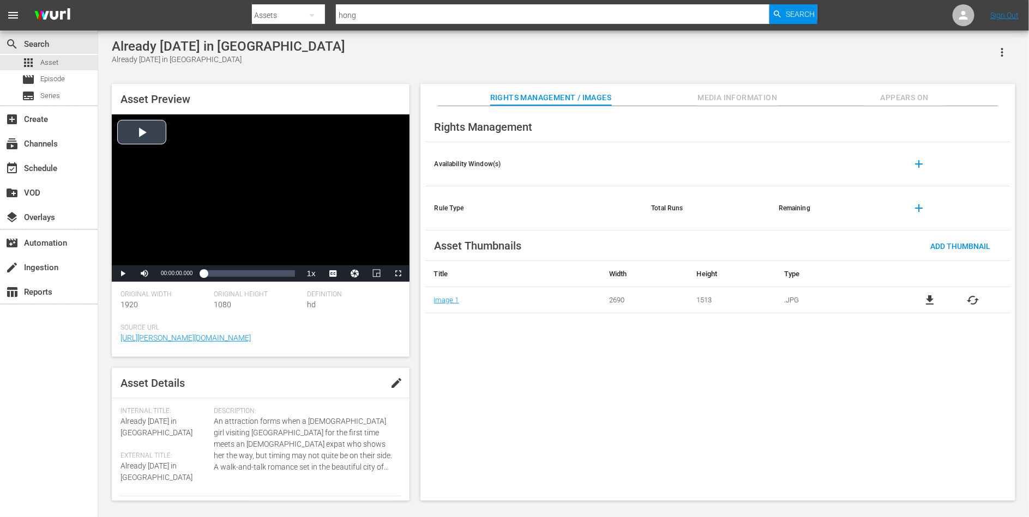
click at [234, 219] on div "Video Player" at bounding box center [261, 189] width 298 height 151
click at [329, 257] on span "DAN" at bounding box center [333, 260] width 11 height 8
click at [246, 274] on div "Loaded : 0.76% 00:37:33.093 00:00:01.564" at bounding box center [248, 273] width 91 height 11
click at [335, 256] on span "Video Player" at bounding box center [338, 259] width 10 height 11
click at [265, 274] on div "Loaded : 48.78% 00:53:58.821 00:37:10.115" at bounding box center [248, 273] width 91 height 11
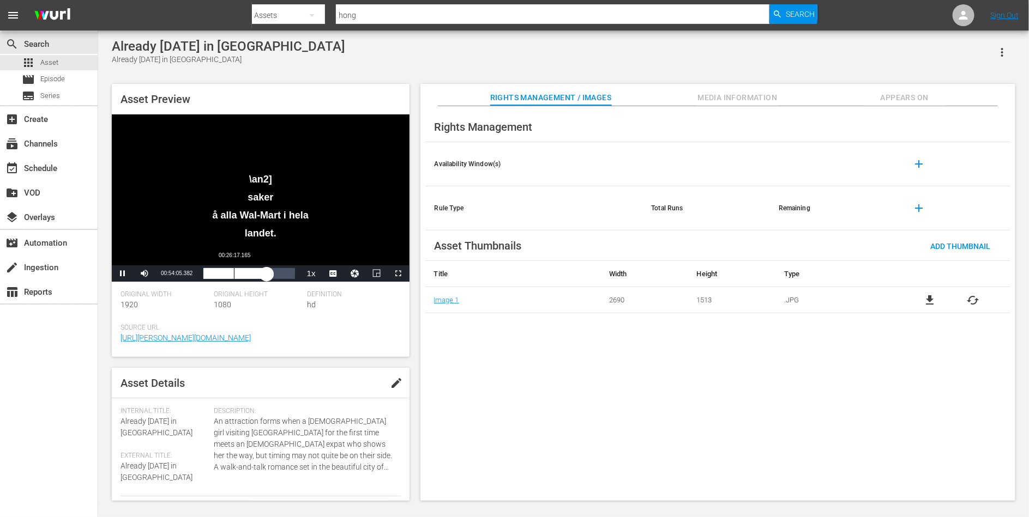
click at [234, 274] on div "Loaded : 70.36% 00:26:17.165 00:54:05.564" at bounding box center [248, 273] width 91 height 11
click at [218, 272] on div "Loaded : 33.97% 00:12:40.418 00:26:18.733" at bounding box center [248, 273] width 91 height 11
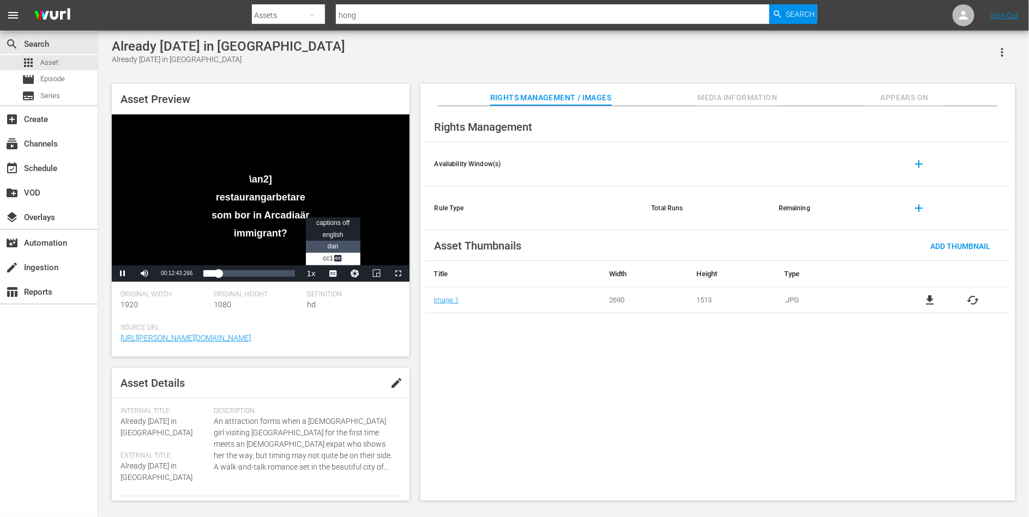
click at [335, 244] on span "DAN" at bounding box center [333, 247] width 11 height 8
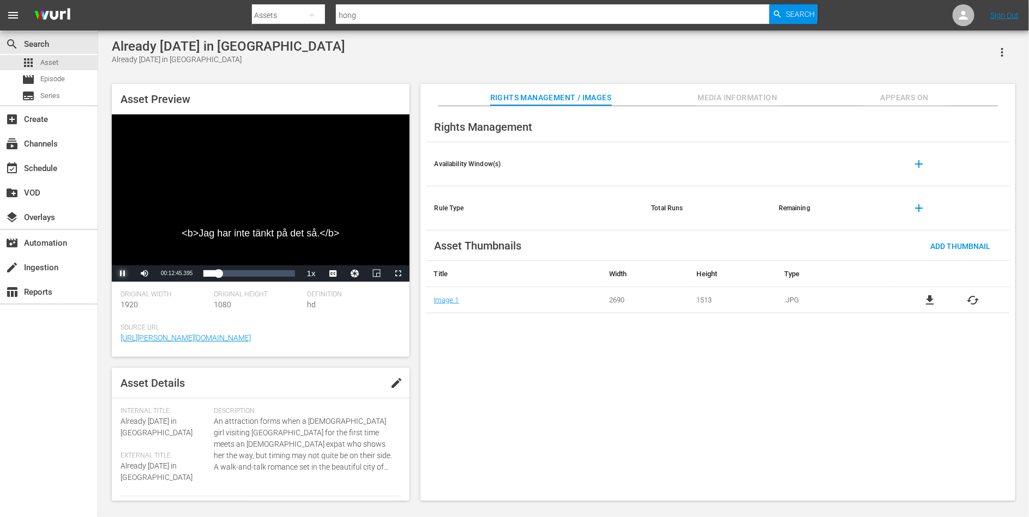
click at [123, 274] on span "Video Player" at bounding box center [123, 274] width 0 height 0
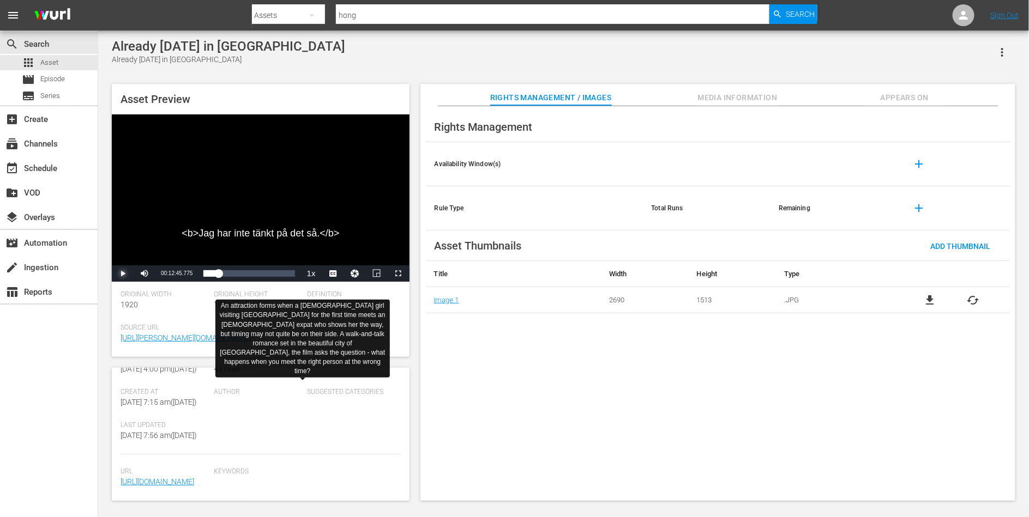
scroll to position [268, 0]
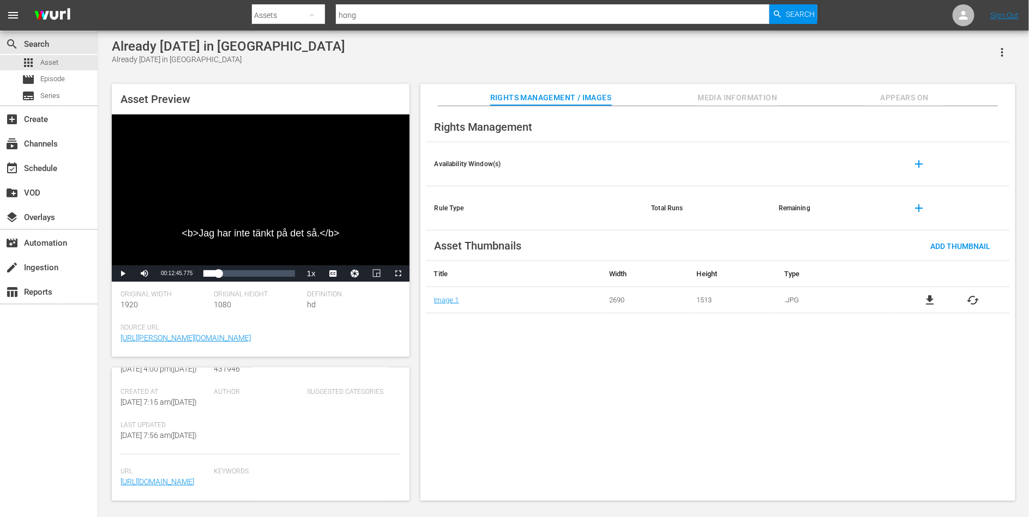
click at [397, 20] on input "hong" at bounding box center [552, 15] width 433 height 26
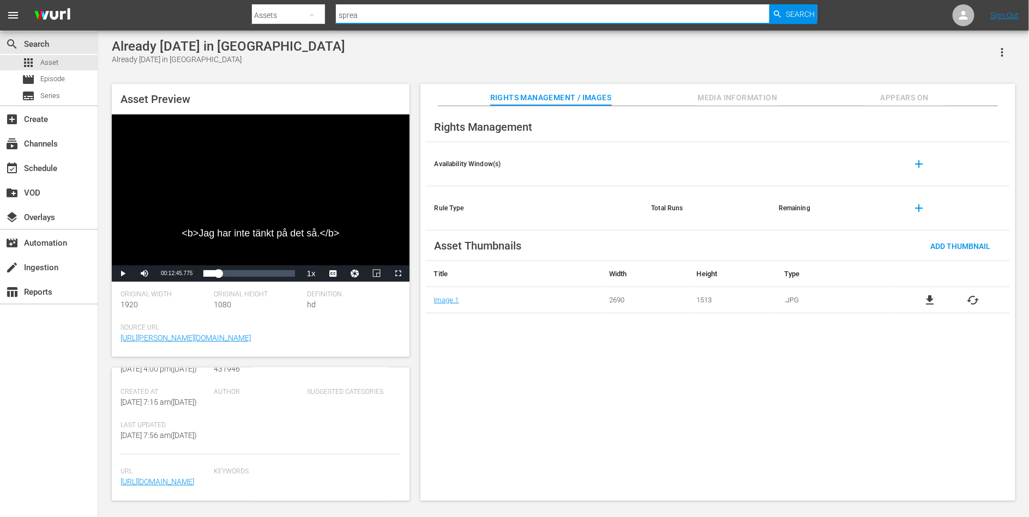
type input "spread"
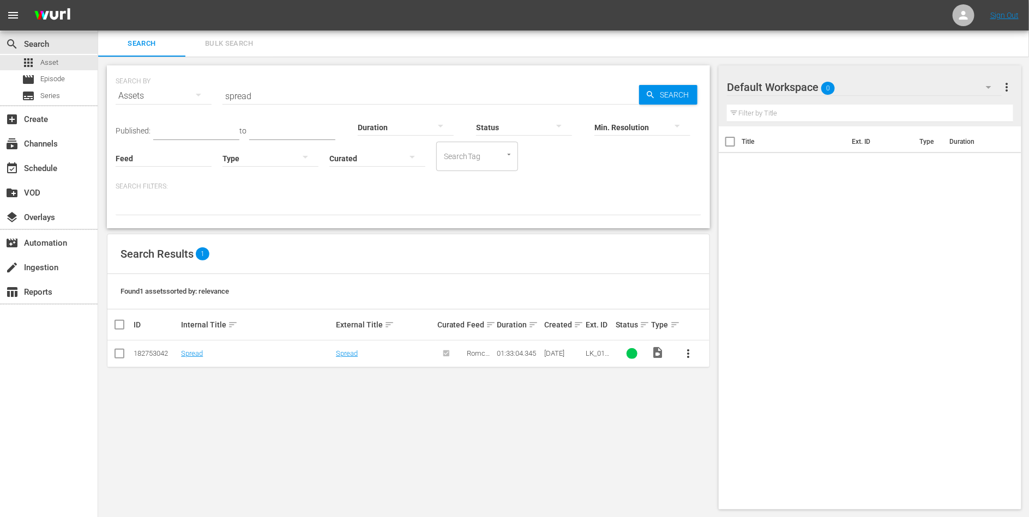
click at [337, 397] on div "SEARCH BY Search By Assets Search ID, Title, Description, Keywords, or Category…" at bounding box center [408, 288] width 620 height 462
click at [195, 357] on td "Spread" at bounding box center [256, 354] width 155 height 27
click at [194, 354] on link "Spread" at bounding box center [192, 353] width 22 height 8
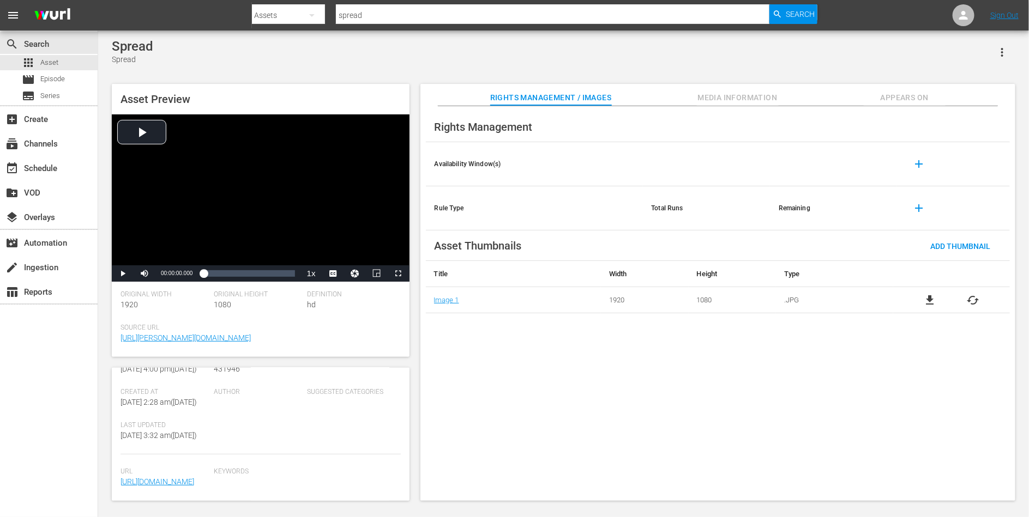
scroll to position [245, 0]
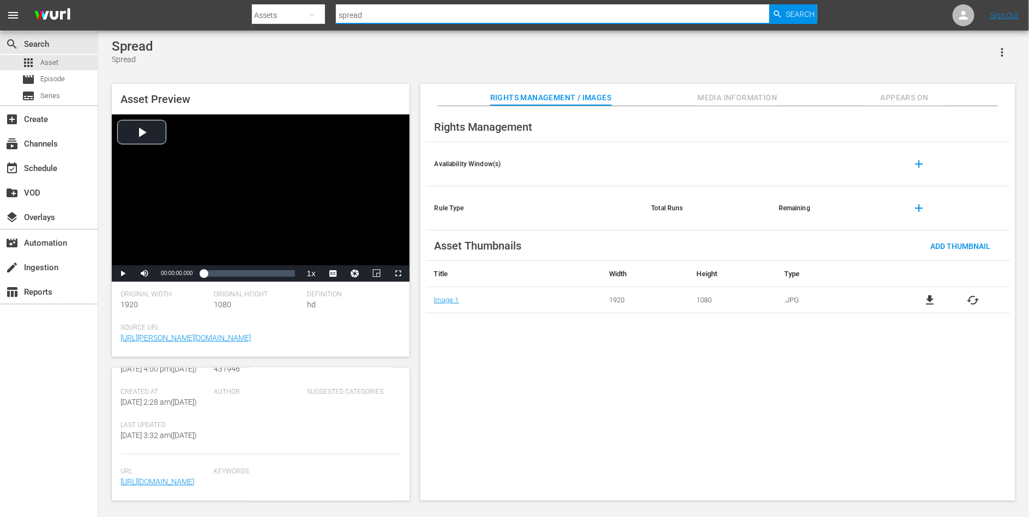
click at [381, 9] on input "spread" at bounding box center [552, 15] width 433 height 26
type input "the opposite"
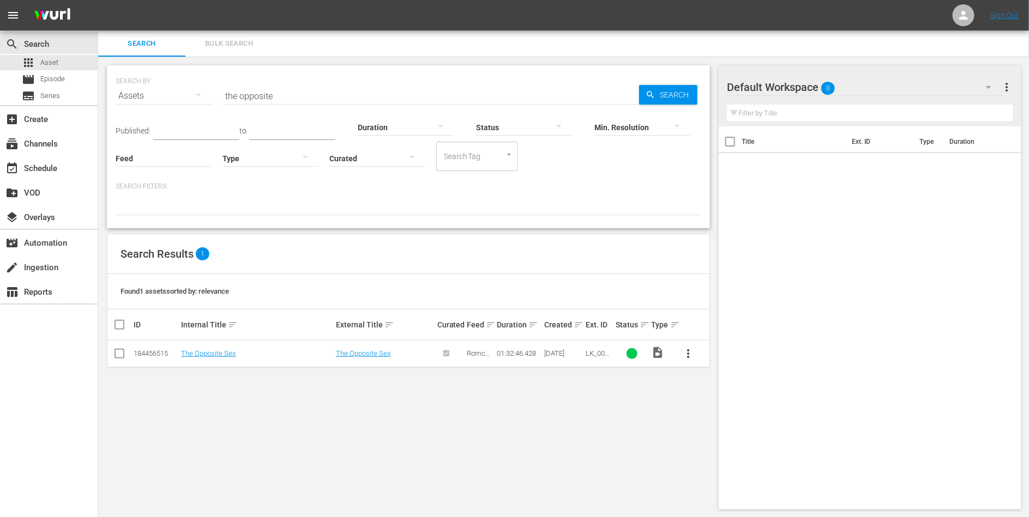
click at [196, 357] on td "The Opposite Sex" at bounding box center [256, 354] width 155 height 27
click at [207, 353] on link "The Opposite Sex" at bounding box center [208, 353] width 55 height 8
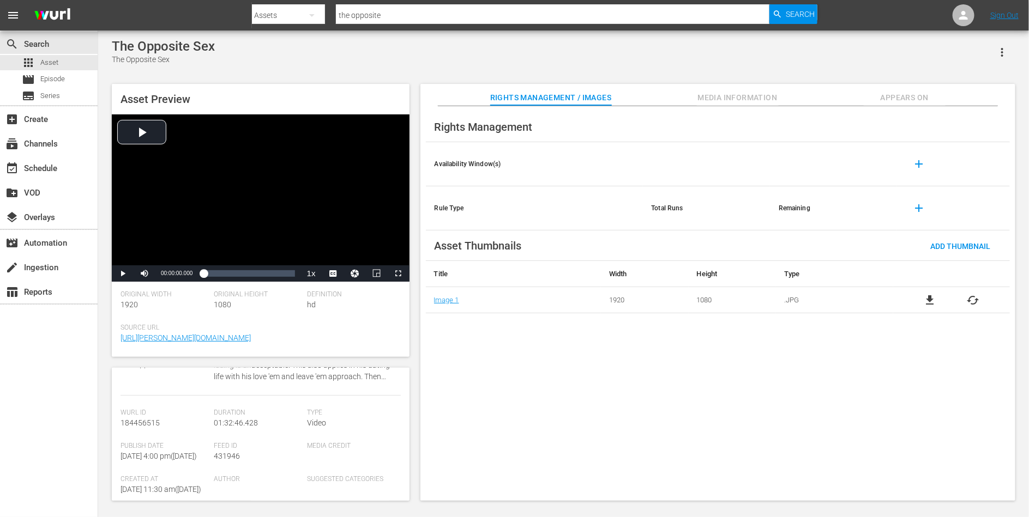
scroll to position [258, 0]
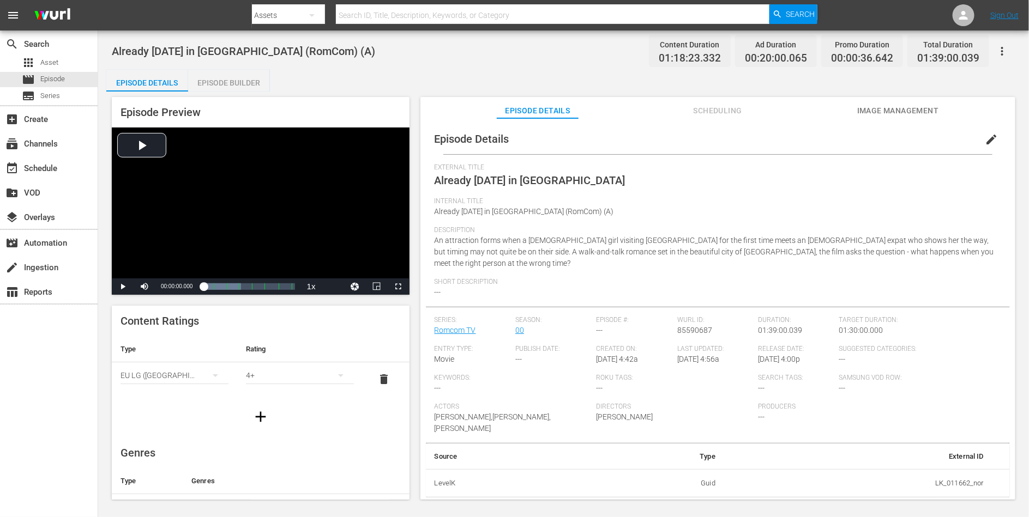
click at [240, 75] on div "Episode Builder" at bounding box center [229, 83] width 82 height 26
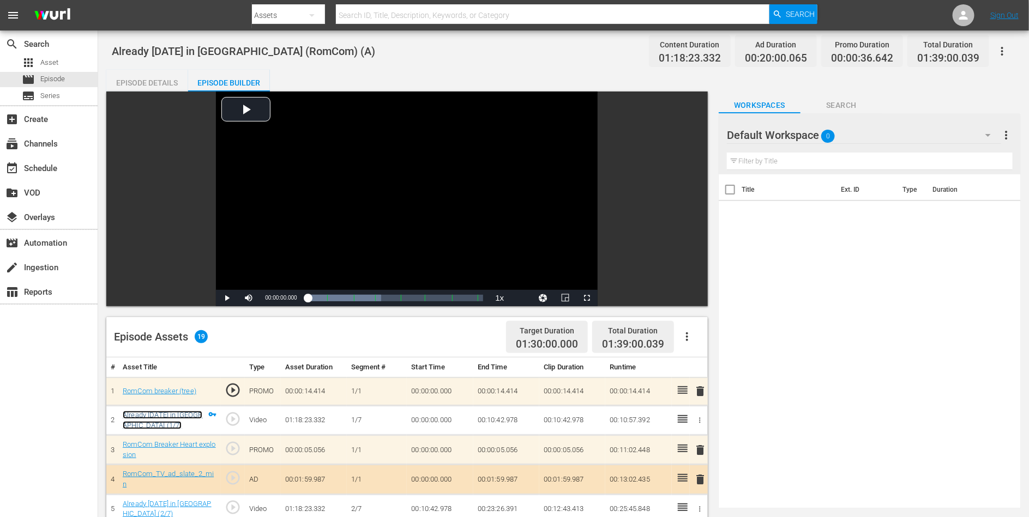
click at [168, 413] on link "Already [DATE] in [GEOGRAPHIC_DATA] (1/7)" at bounding box center [163, 420] width 80 height 19
